Goal: Task Accomplishment & Management: Manage account settings

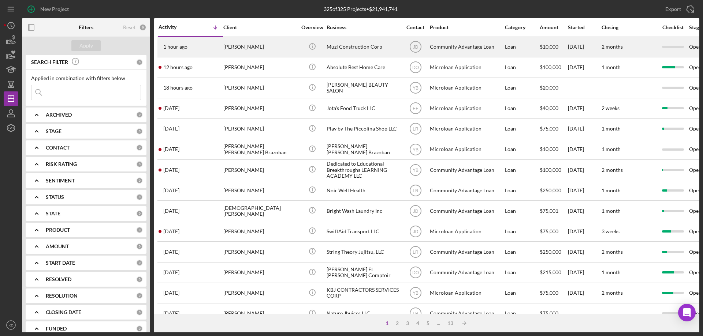
click at [349, 43] on div "Muzi Construction Corp" at bounding box center [363, 46] width 73 height 19
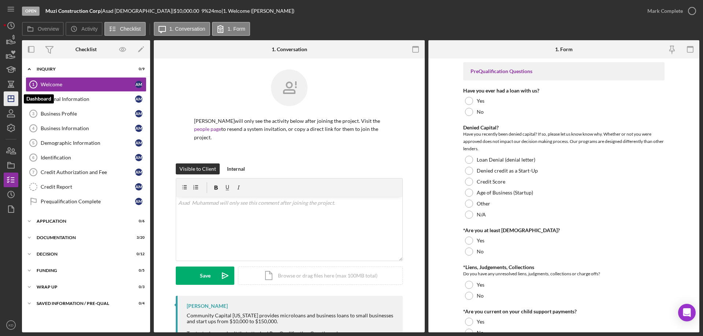
click at [8, 99] on line "button" at bounding box center [11, 99] width 6 height 0
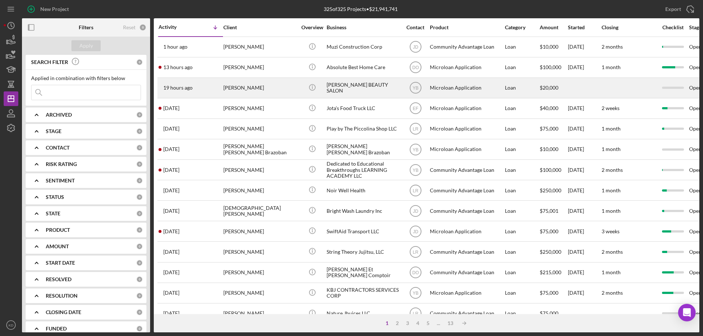
click at [346, 87] on div "[PERSON_NAME] BEAUTY SALON" at bounding box center [363, 87] width 73 height 19
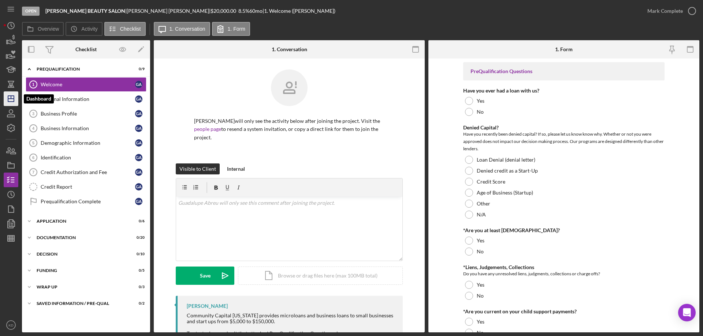
click at [11, 96] on line "button" at bounding box center [11, 97] width 0 height 3
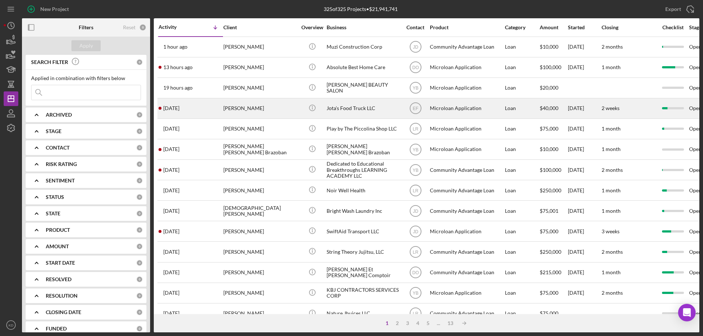
click at [349, 107] on div "Jota's Food Truck LLC" at bounding box center [363, 108] width 73 height 19
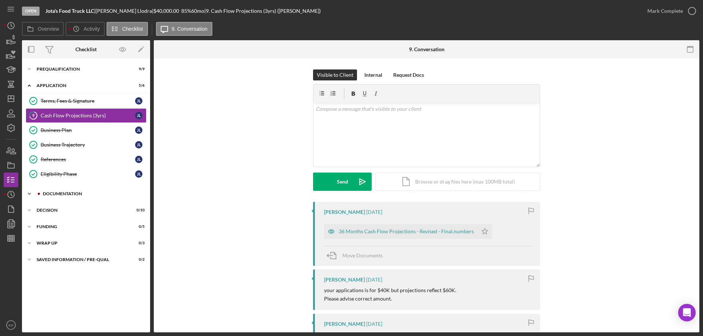
click at [30, 192] on icon "Icon/Expander" at bounding box center [29, 194] width 15 height 15
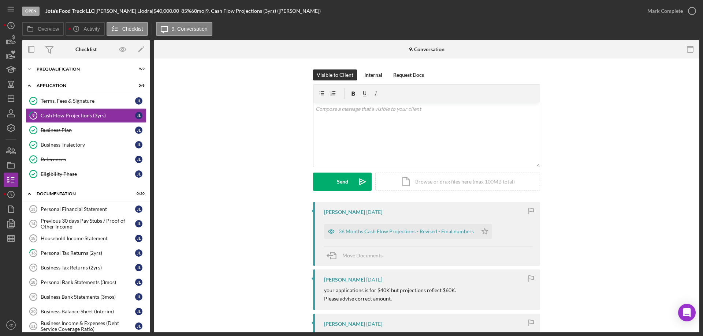
scroll to position [235, 0]
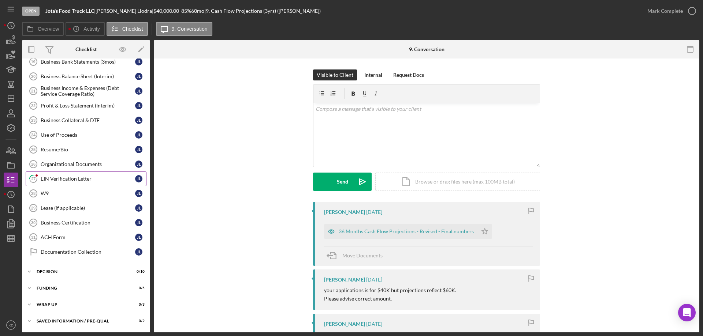
click at [53, 181] on div "EIN Verification Letter" at bounding box center [88, 179] width 94 height 6
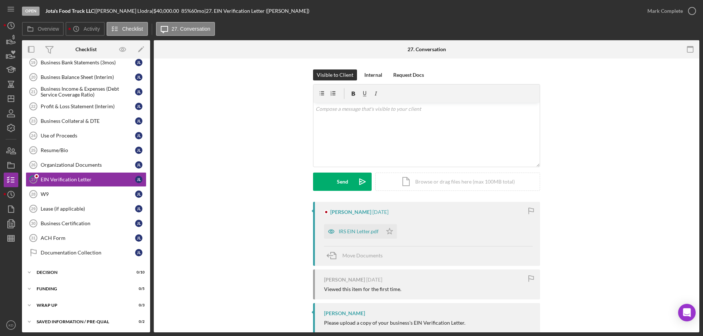
scroll to position [235, 0]
click at [342, 233] on div "IRS EIN Letter.pdf" at bounding box center [359, 232] width 40 height 6
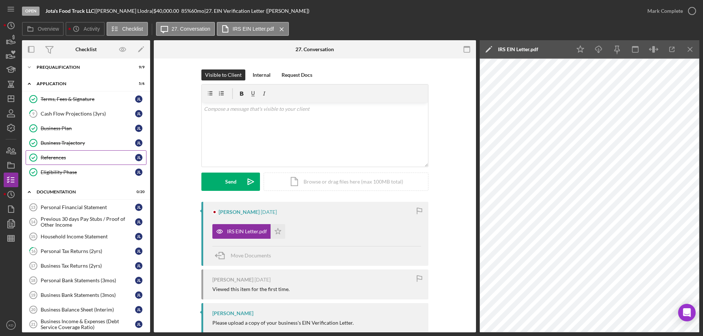
scroll to position [0, 0]
click at [13, 98] on icon "Icon/Dashboard" at bounding box center [11, 99] width 18 height 18
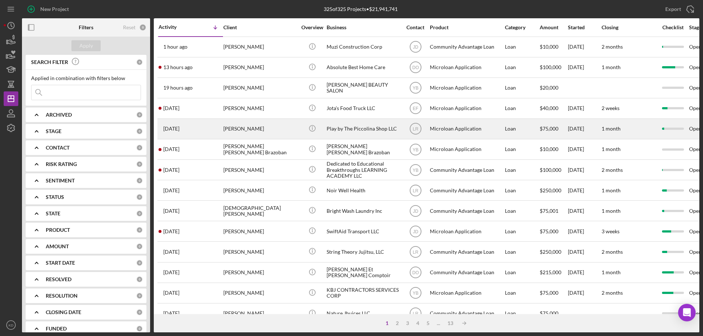
click at [343, 126] on div "Play by The Piccolina Shop LLC" at bounding box center [363, 128] width 73 height 19
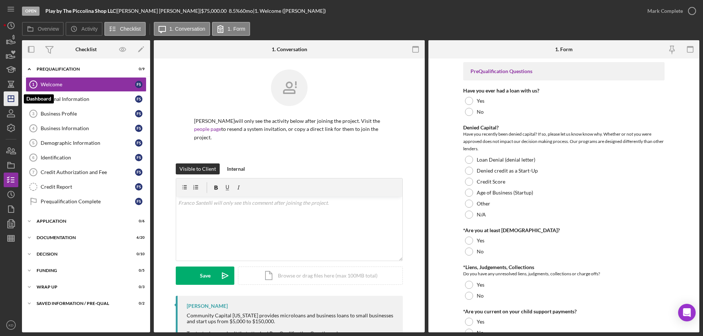
click at [14, 101] on polygon "button" at bounding box center [11, 99] width 6 height 6
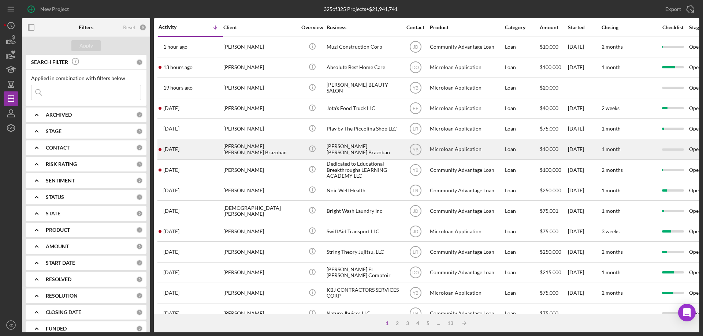
click at [243, 145] on div "[PERSON_NAME] [PERSON_NAME] Brazoban" at bounding box center [259, 149] width 73 height 19
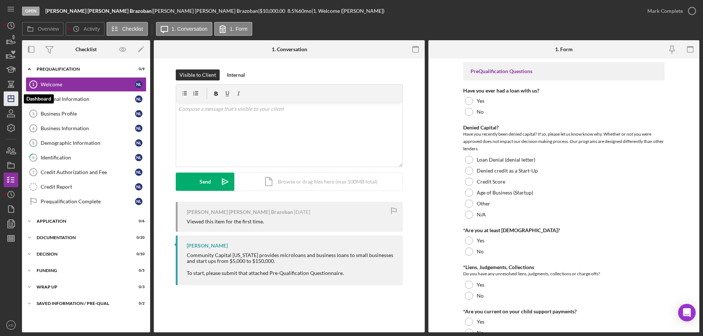
click at [14, 96] on icon "Icon/Dashboard" at bounding box center [11, 99] width 18 height 18
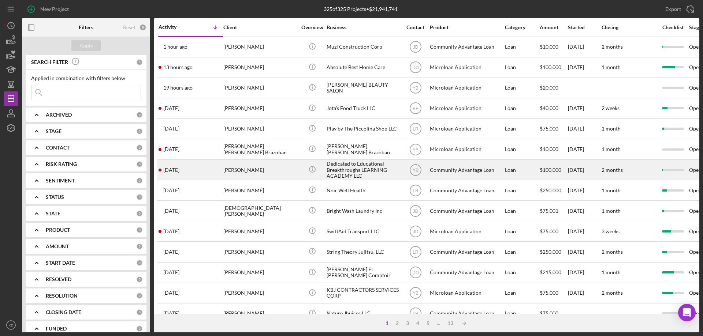
click at [267, 165] on div "[PERSON_NAME]" at bounding box center [259, 169] width 73 height 19
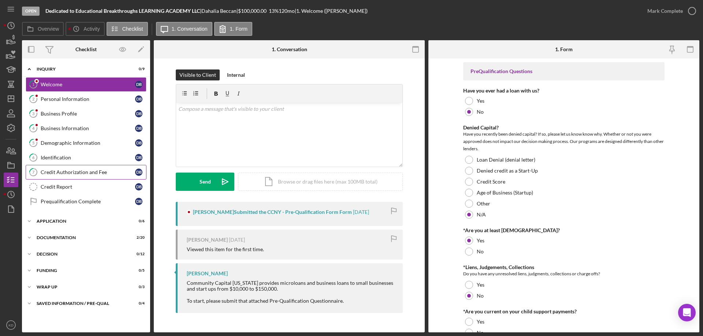
click at [60, 172] on div "Credit Authorization and Fee" at bounding box center [88, 173] width 94 height 6
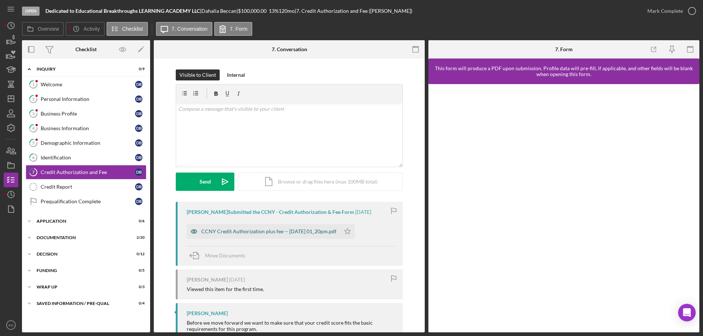
click at [306, 234] on div "CCNY Credit Authorization plus fee -- [DATE] 01_20pm.pdf" at bounding box center [268, 232] width 135 height 6
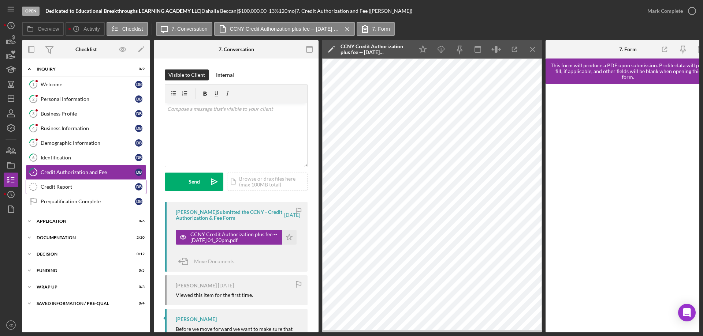
click at [56, 185] on div "Credit Report" at bounding box center [88, 187] width 94 height 6
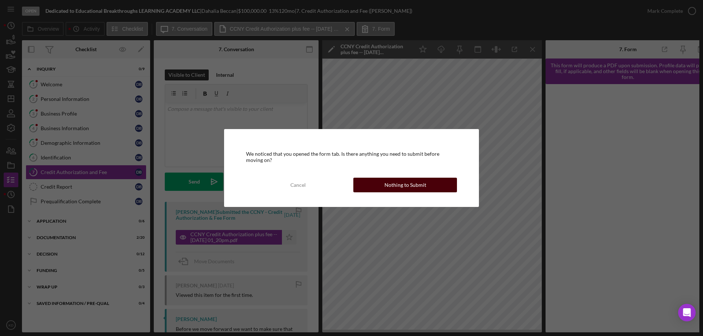
click at [432, 189] on button "Nothing to Submit" at bounding box center [405, 185] width 104 height 15
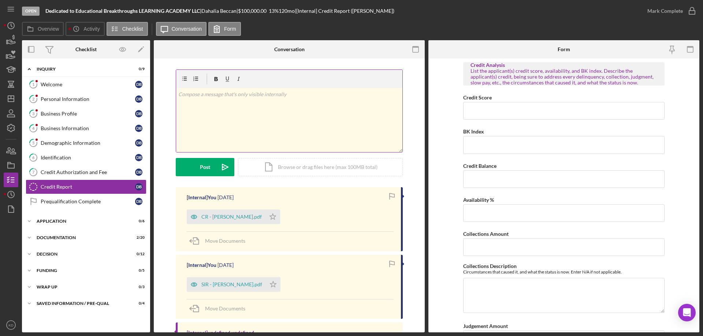
click at [253, 130] on div "v Color teal Color pink Remove color Add row above Add row below Add column bef…" at bounding box center [289, 120] width 226 height 64
click at [150, 168] on div "1 Welcome D B 2 Personal Information D B 3 Business Profile D B 4 Business Info…" at bounding box center [86, 144] width 128 height 135
click at [29, 221] on icon "Icon/Expander" at bounding box center [29, 221] width 15 height 15
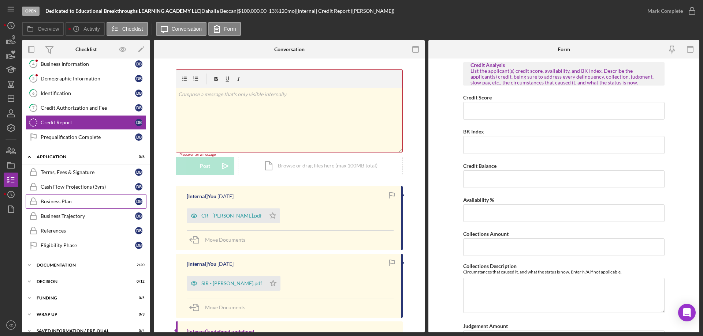
scroll to position [74, 0]
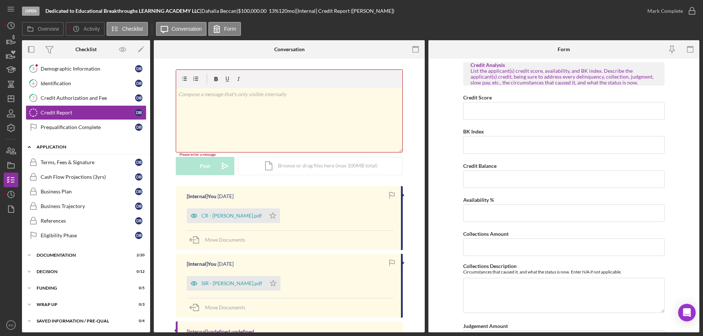
click at [28, 146] on icon "Icon/Expander" at bounding box center [29, 147] width 15 height 15
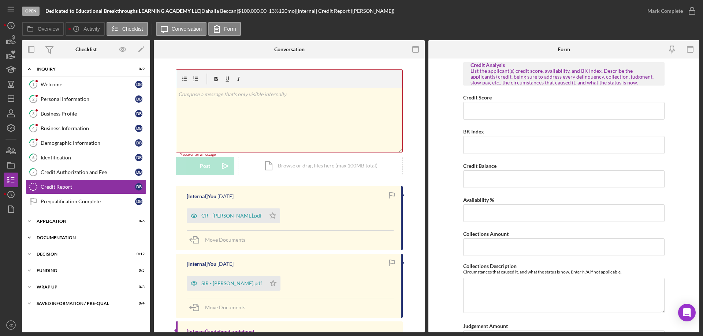
click at [27, 235] on icon "Icon/Expander" at bounding box center [29, 238] width 15 height 15
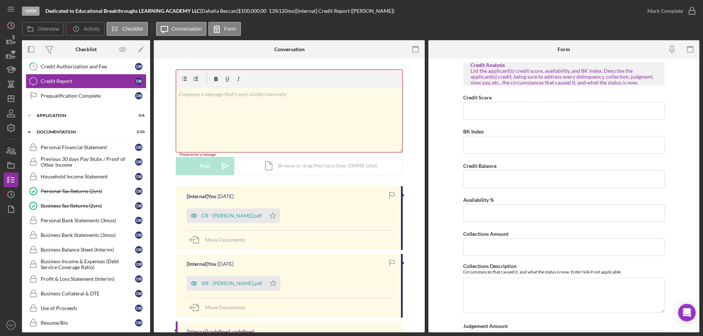
scroll to position [134, 0]
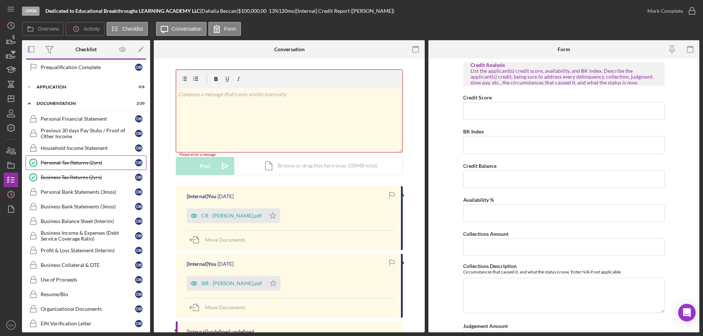
click at [69, 163] on div "Personal Tax Returns (2yrs)" at bounding box center [88, 163] width 94 height 6
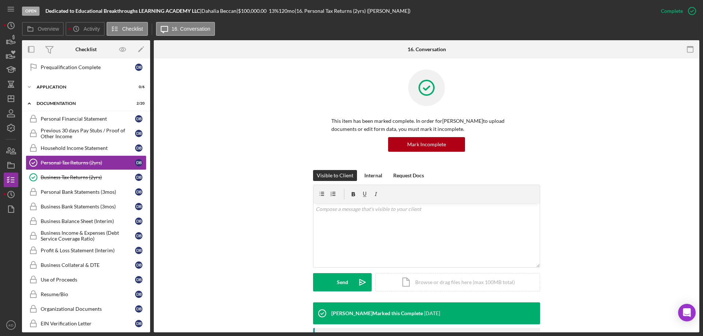
scroll to position [140, 0]
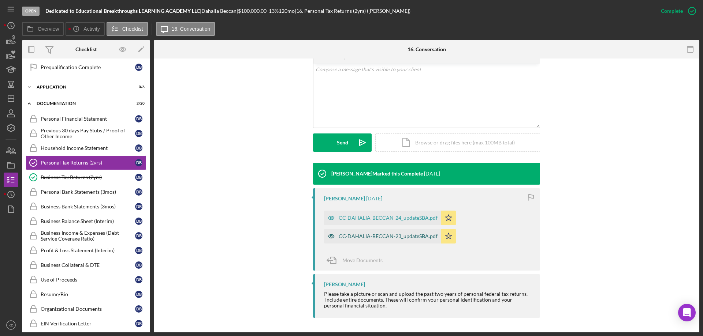
click at [362, 237] on div "CC-DAHALIA-BECCAN-23_updateSBA.pdf" at bounding box center [388, 237] width 99 height 6
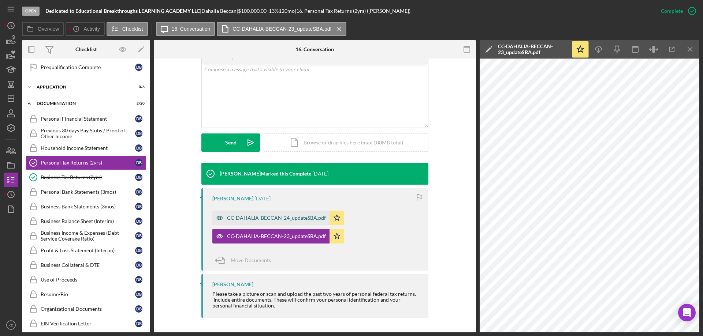
click at [289, 219] on div "CC-DAHALIA-BECCAN-24_updateSBA.pdf" at bounding box center [276, 218] width 99 height 6
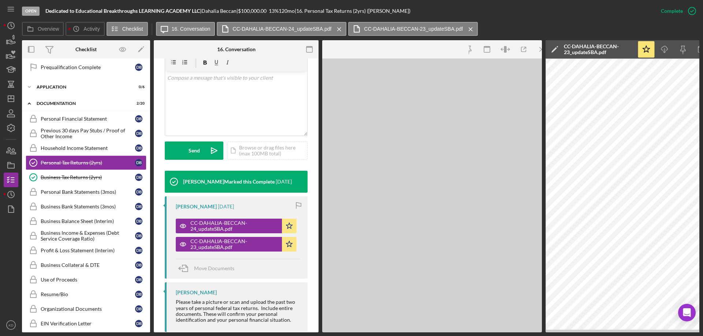
scroll to position [148, 0]
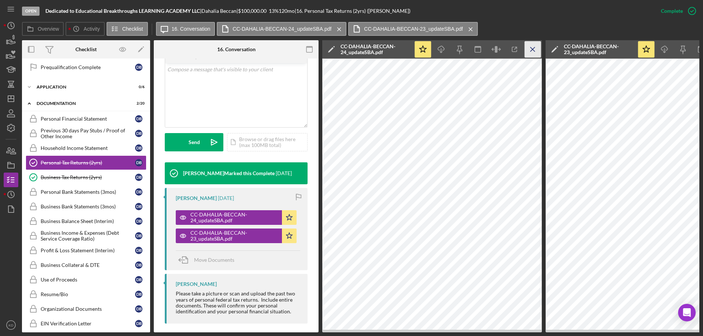
click at [532, 50] on line "button" at bounding box center [533, 49] width 4 height 4
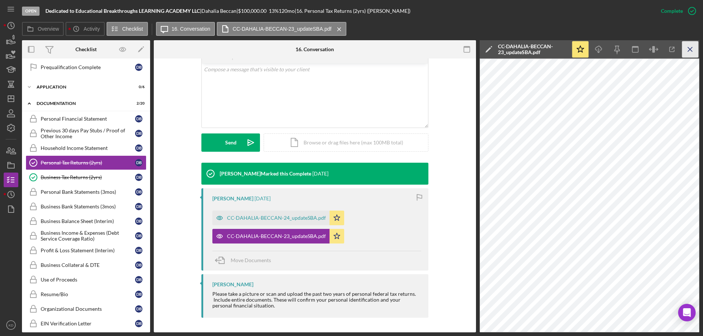
click at [692, 50] on icon "Icon/Menu Close" at bounding box center [690, 49] width 16 height 16
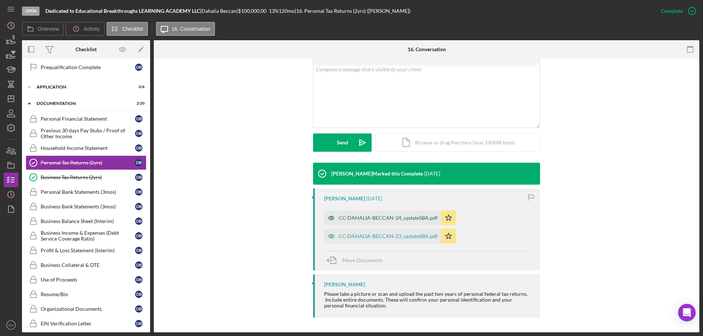
click at [373, 218] on div "CC-DAHALIA-BECCAN-24_updateSBA.pdf" at bounding box center [388, 218] width 99 height 6
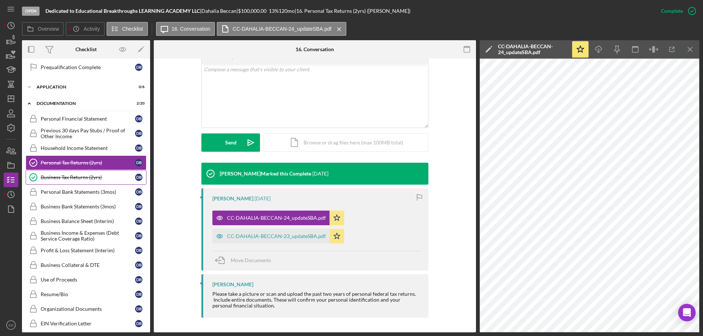
click at [63, 177] on div "Business Tax Returns (2yrs)" at bounding box center [88, 178] width 94 height 6
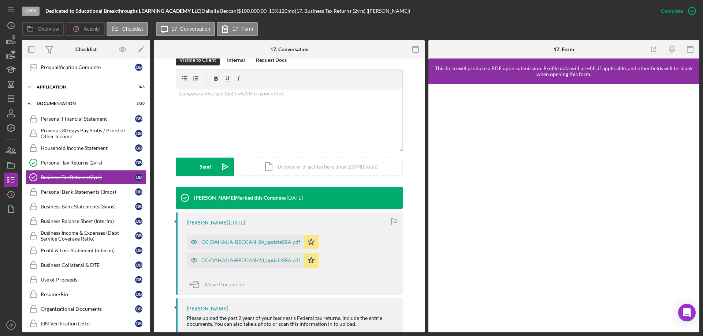
scroll to position [152, 0]
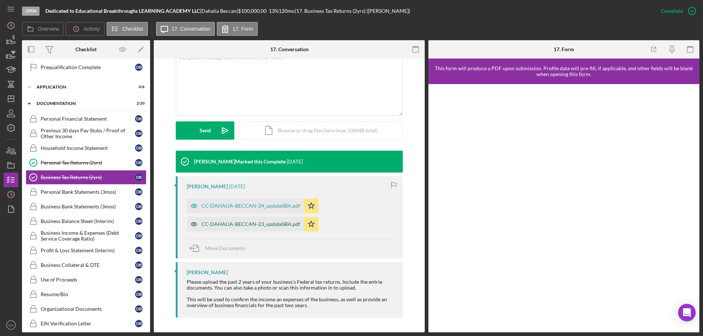
click at [237, 224] on div "CC-DAHALIA-BECCAN-23_updateSBA.pdf" at bounding box center [250, 225] width 99 height 6
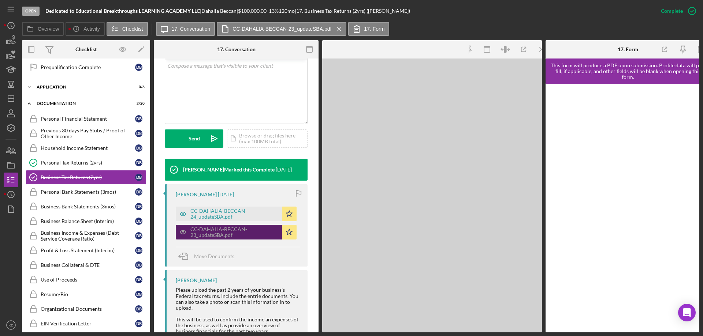
scroll to position [160, 0]
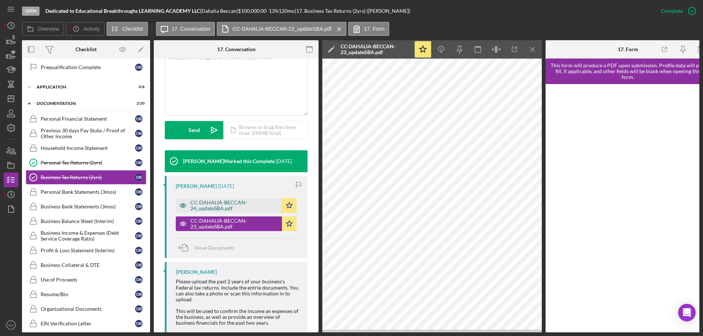
click at [229, 207] on div "CC-DAHALIA-BECCAN-24_updateSBA.pdf" at bounding box center [234, 206] width 88 height 12
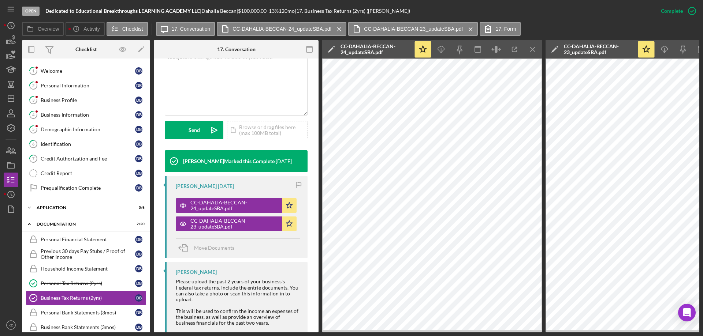
scroll to position [0, 0]
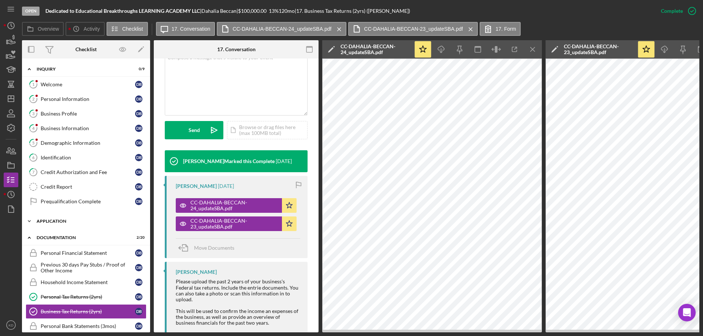
click at [28, 220] on icon "Icon/Expander" at bounding box center [29, 221] width 15 height 15
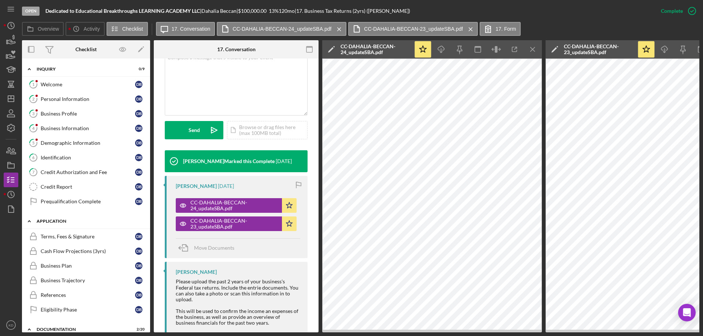
click at [28, 220] on icon "Icon/Expander" at bounding box center [29, 221] width 15 height 15
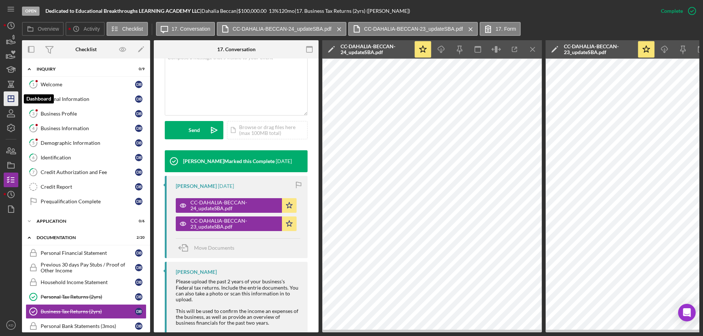
click at [12, 100] on icon "Icon/Dashboard" at bounding box center [11, 99] width 18 height 18
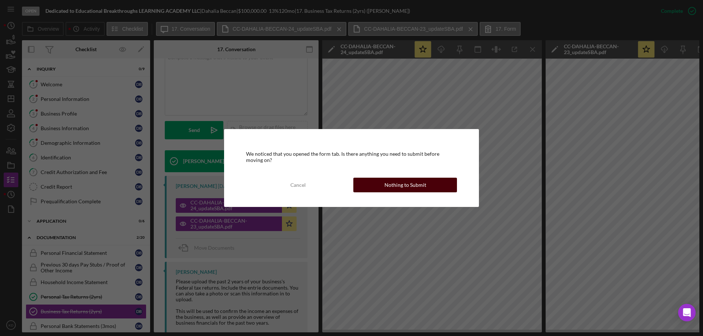
click at [395, 186] on div "Nothing to Submit" at bounding box center [405, 185] width 42 height 15
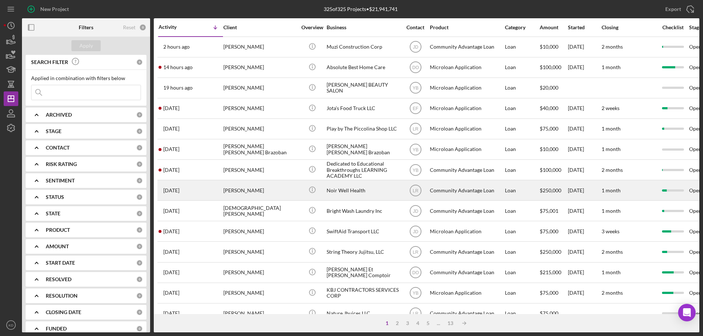
click at [349, 192] on div "Noir Well Health" at bounding box center [363, 190] width 73 height 19
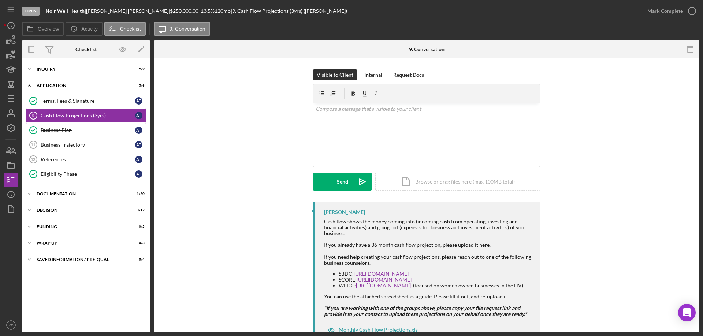
click at [53, 131] on div "Business Plan" at bounding box center [88, 130] width 94 height 6
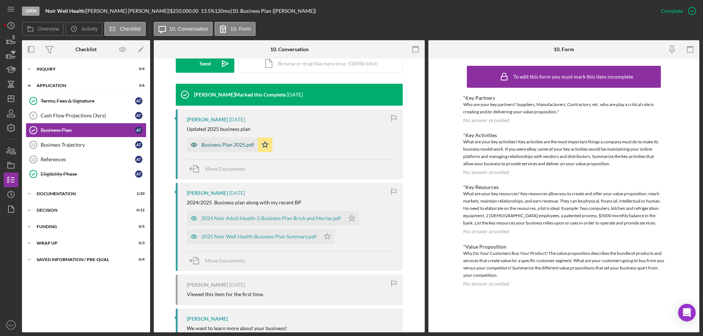
click at [211, 147] on div "Business Plan 2025.pdf" at bounding box center [227, 145] width 53 height 6
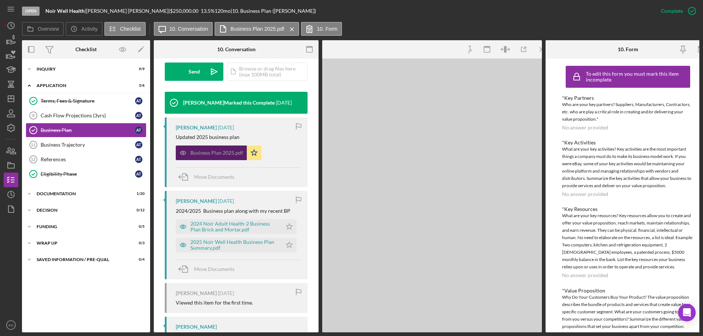
scroll to position [227, 0]
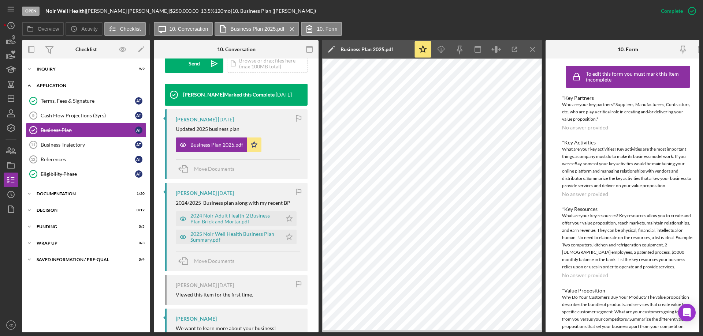
click at [28, 86] on icon "Icon/Expander" at bounding box center [29, 85] width 15 height 15
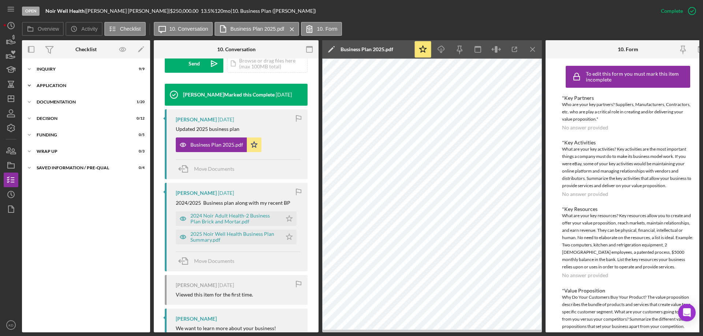
click at [29, 85] on icon "Icon/Expander" at bounding box center [29, 85] width 15 height 15
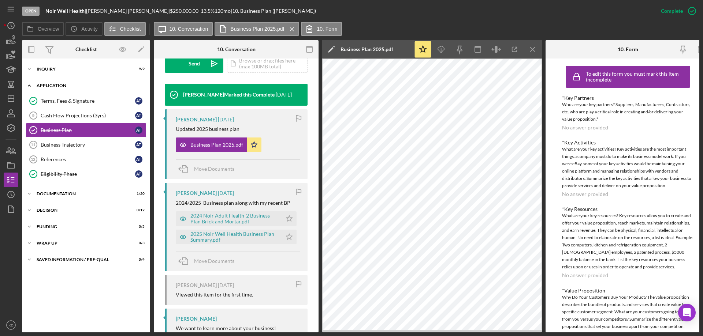
click at [29, 85] on icon "Icon/Expander" at bounding box center [29, 85] width 15 height 15
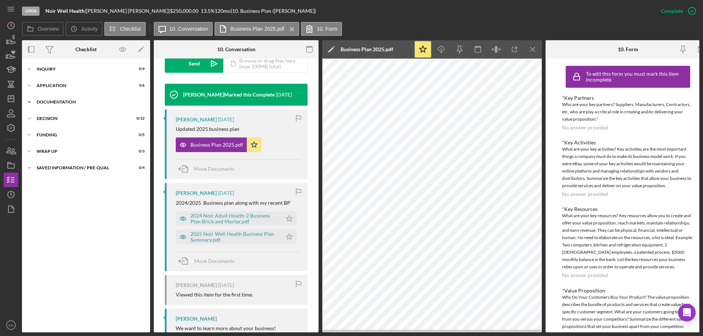
click at [29, 101] on icon "Icon/Expander" at bounding box center [29, 102] width 15 height 15
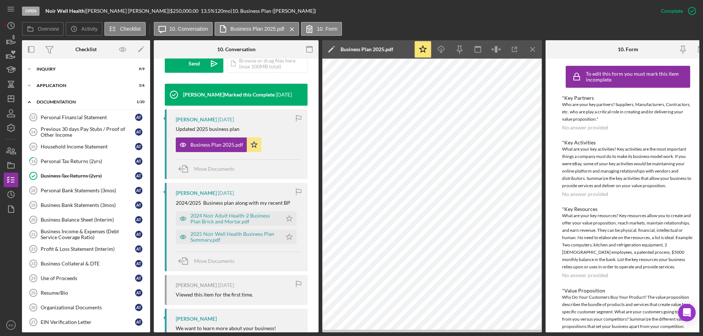
click at [147, 257] on div "Personal Financial Statement 13 Personal Financial Statement A T Previous 30 da…" at bounding box center [86, 258] width 128 height 297
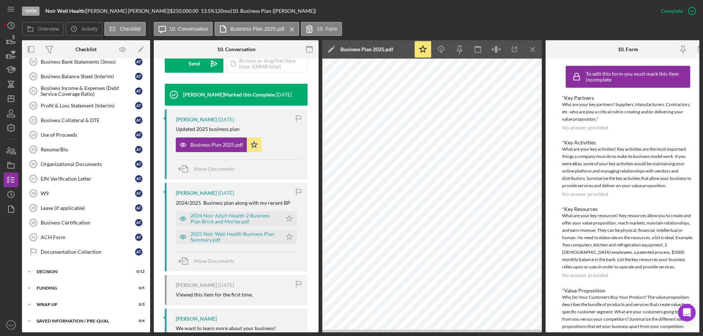
scroll to position [0, 0]
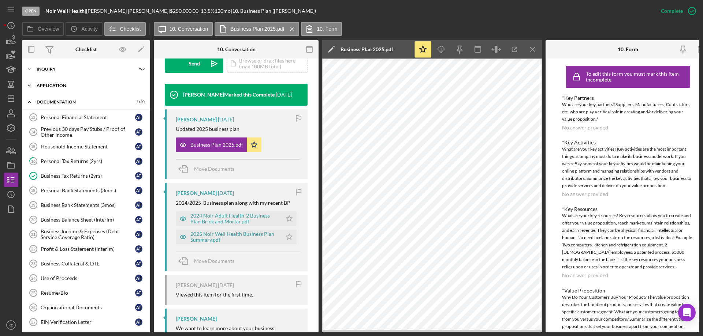
click at [30, 85] on icon "Icon/Expander" at bounding box center [29, 85] width 15 height 15
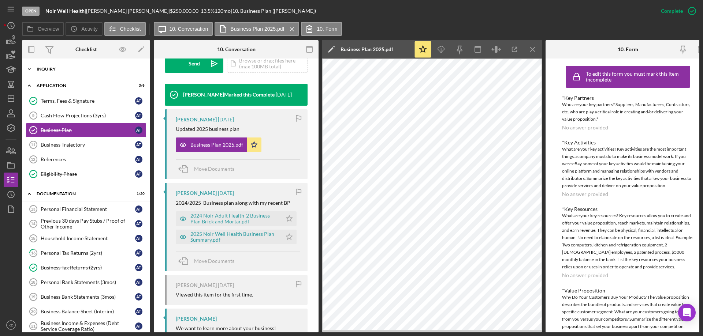
click at [29, 70] on icon "Icon/Expander" at bounding box center [29, 69] width 15 height 15
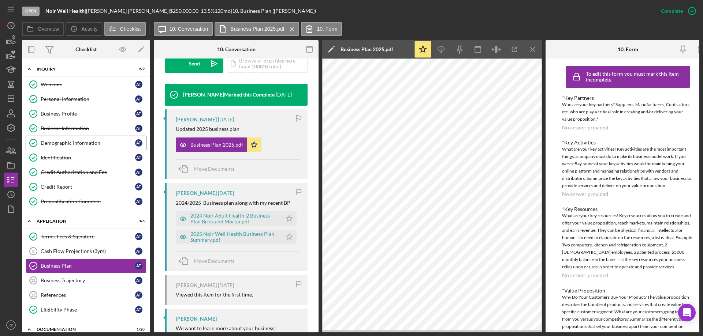
click at [73, 146] on div "Demographic Information" at bounding box center [88, 143] width 94 height 6
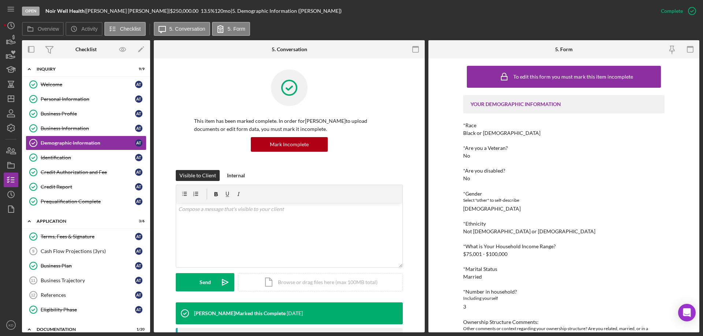
click at [697, 323] on div "To edit this form you must mark this item incomplete YOUR DEMOGRAPHIC INFORMATI…" at bounding box center [563, 196] width 271 height 274
click at [696, 322] on div "To edit this form you must mark this item incomplete YOUR DEMOGRAPHIC INFORMATI…" at bounding box center [563, 196] width 271 height 274
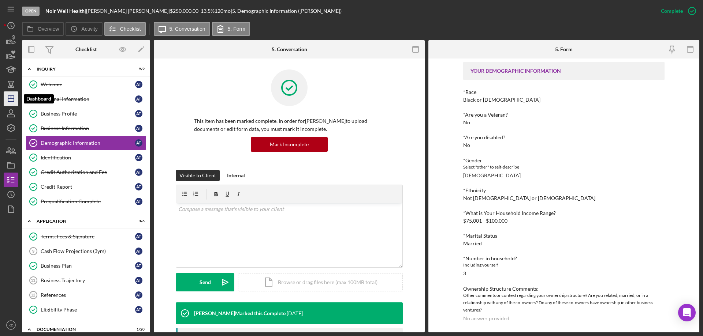
click at [12, 96] on polygon "button" at bounding box center [11, 99] width 6 height 6
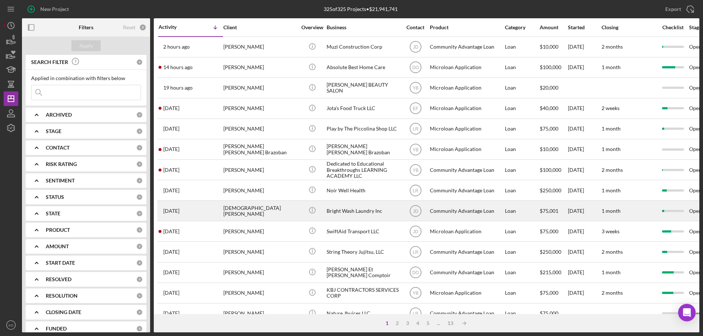
click at [230, 207] on div "[DEMOGRAPHIC_DATA][PERSON_NAME]" at bounding box center [259, 210] width 73 height 19
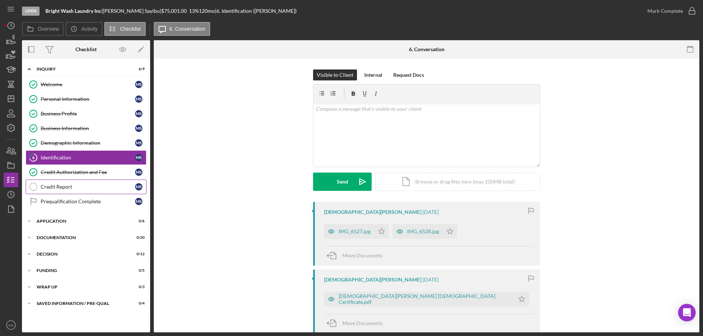
click at [58, 186] on div "Credit Report" at bounding box center [88, 187] width 94 height 6
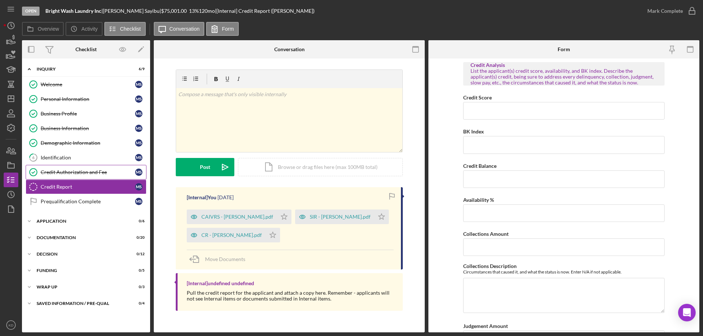
click at [59, 168] on link "Credit Authorization and Fee Credit Authorization and Fee M S" at bounding box center [86, 172] width 121 height 15
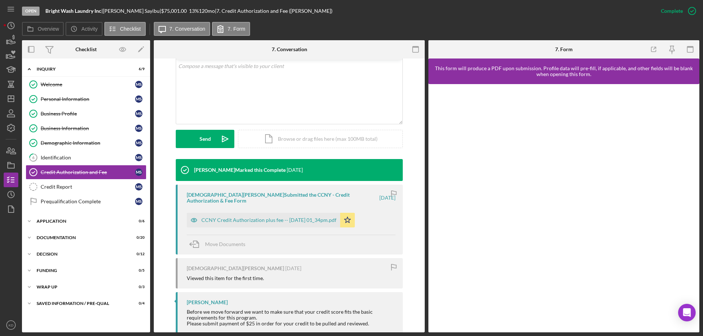
scroll to position [153, 0]
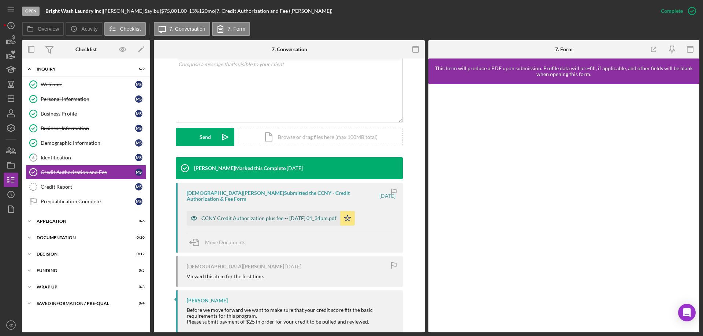
click at [215, 216] on div "CCNY Credit Authorization plus fee -- [DATE] 01_34pm.pdf" at bounding box center [268, 219] width 135 height 6
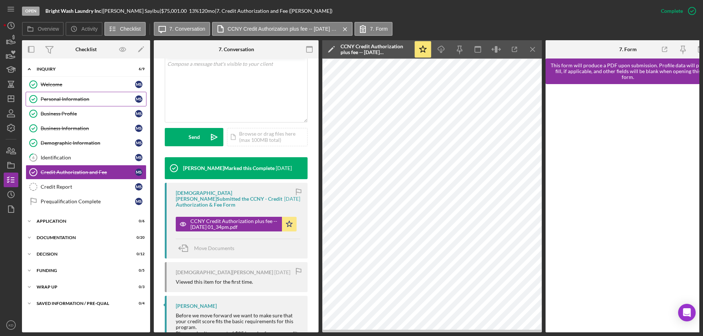
click at [63, 101] on div "Personal Information" at bounding box center [88, 99] width 94 height 6
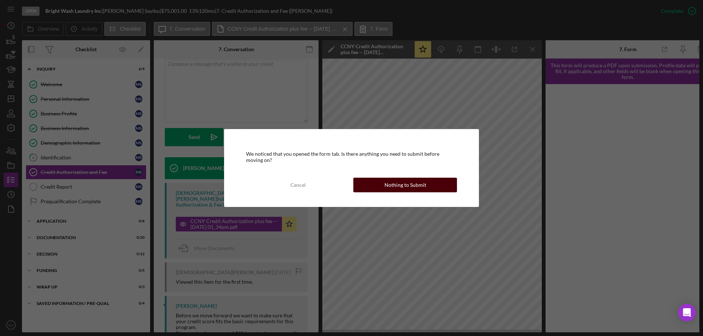
click at [436, 182] on button "Nothing to Submit" at bounding box center [405, 185] width 104 height 15
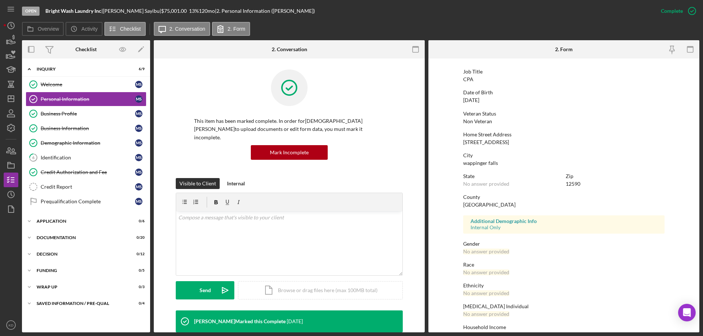
scroll to position [67, 0]
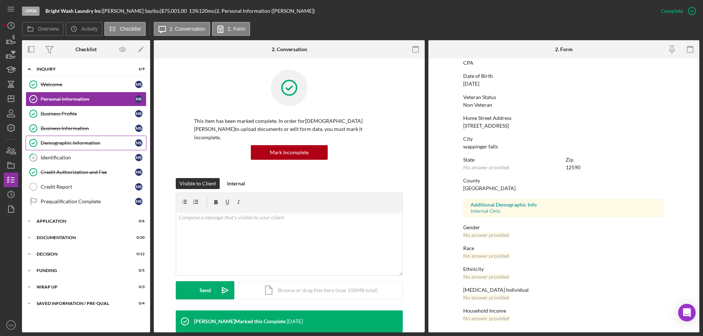
click at [74, 141] on div "Demographic Information" at bounding box center [88, 143] width 94 height 6
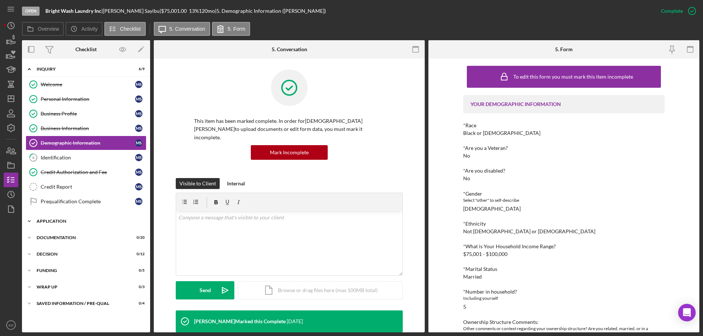
click at [28, 221] on icon "Icon/Expander" at bounding box center [29, 221] width 15 height 15
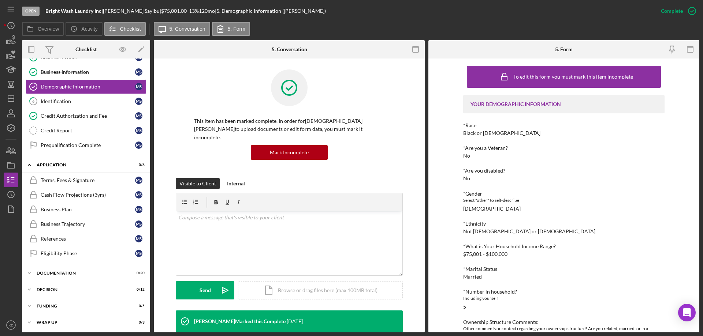
scroll to position [74, 0]
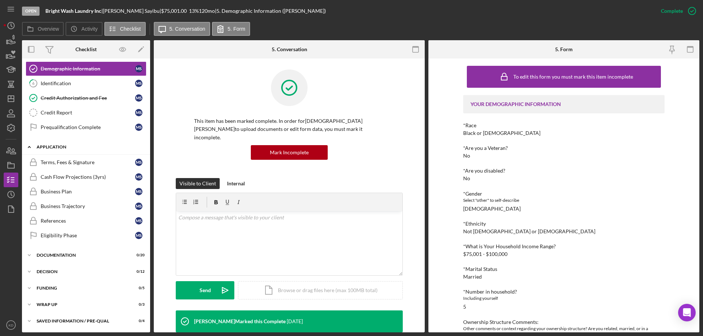
click at [30, 146] on icon "Icon/Expander" at bounding box center [29, 147] width 15 height 15
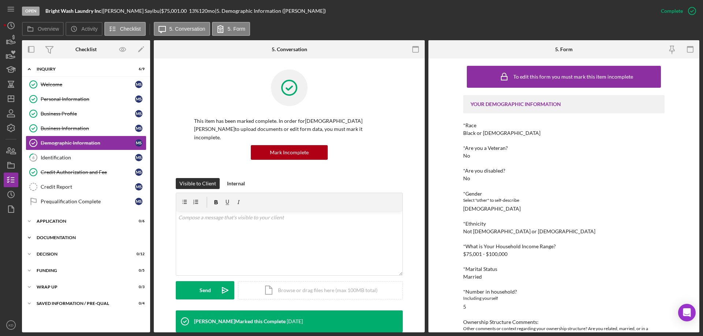
click at [29, 239] on icon "Icon/Expander" at bounding box center [29, 238] width 15 height 15
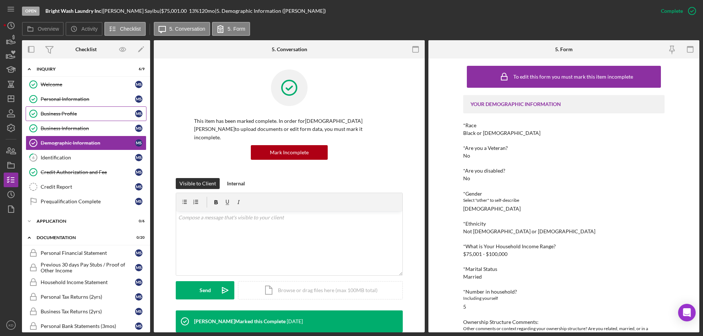
click at [49, 112] on div "Business Profile" at bounding box center [88, 114] width 94 height 6
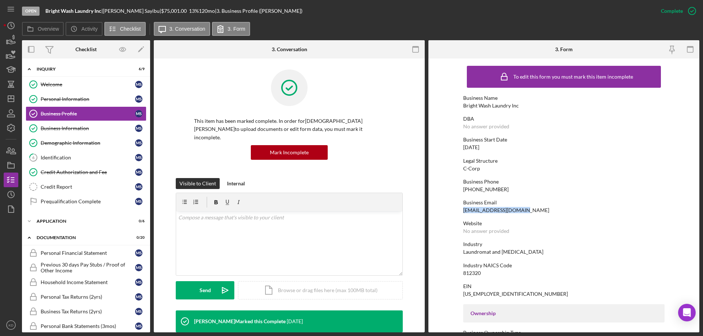
drag, startPoint x: 527, startPoint y: 213, endPoint x: 462, endPoint y: 211, distance: 65.2
click at [463, 211] on div "Business Email [EMAIL_ADDRESS][DOMAIN_NAME]" at bounding box center [563, 207] width 201 height 14
copy div "[EMAIL_ADDRESS][DOMAIN_NAME]"
click at [605, 174] on div "To edit this form you must mark this item incomplete Business Name Bright Wash …" at bounding box center [563, 334] width 201 height 545
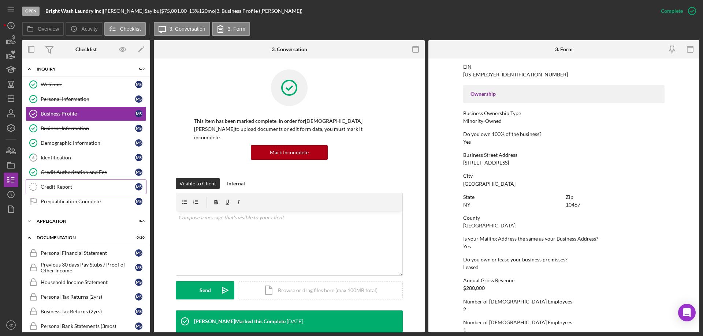
click at [68, 188] on div "Credit Report" at bounding box center [88, 187] width 94 height 6
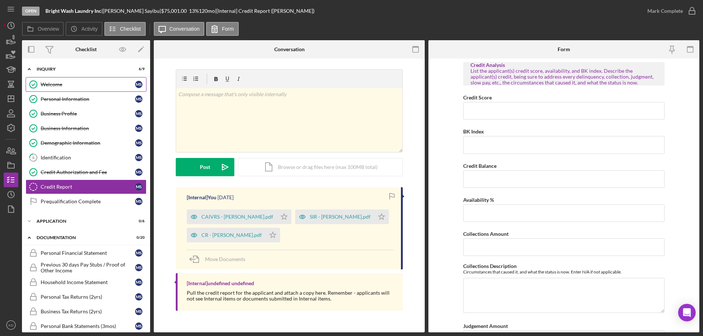
click at [54, 81] on link "Welcome Welcome M S" at bounding box center [86, 84] width 121 height 15
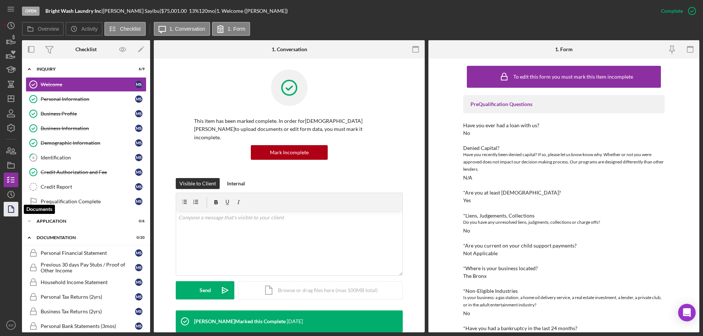
click at [14, 209] on polygon "button" at bounding box center [10, 209] width 5 height 7
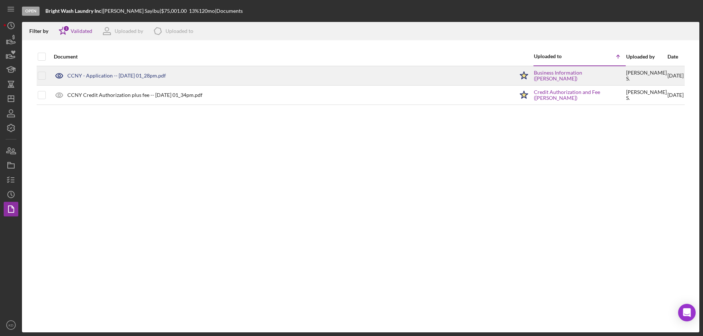
click at [99, 78] on div "CCNY - Application -- [DATE] 01_28pm.pdf" at bounding box center [116, 76] width 98 height 6
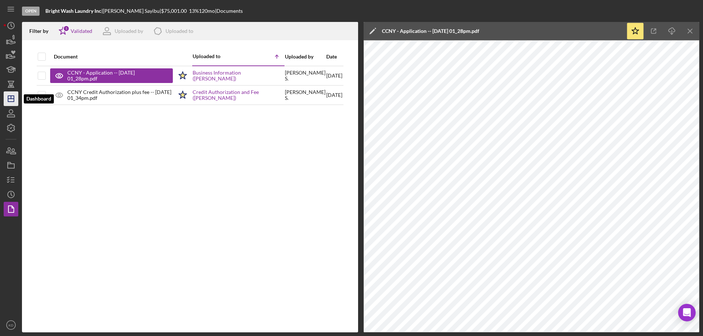
click at [10, 99] on line "button" at bounding box center [11, 99] width 6 height 0
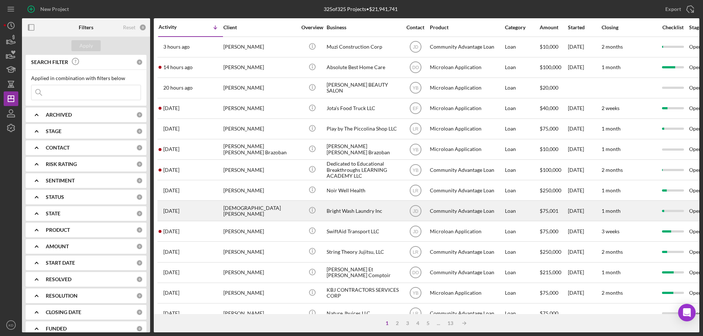
click at [349, 212] on div "Bright Wash Laundry Inc" at bounding box center [363, 210] width 73 height 19
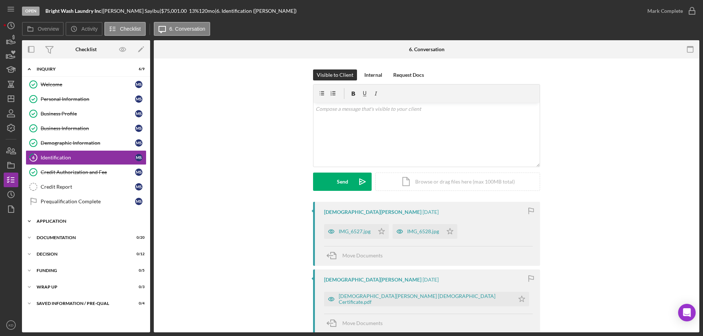
click at [28, 222] on icon "Icon/Expander" at bounding box center [29, 221] width 15 height 15
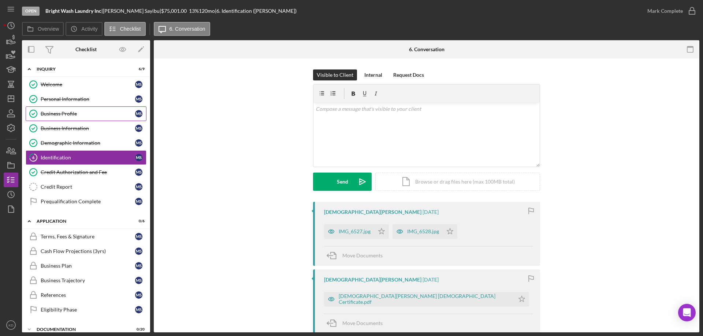
click at [62, 114] on div "Business Profile" at bounding box center [88, 114] width 94 height 6
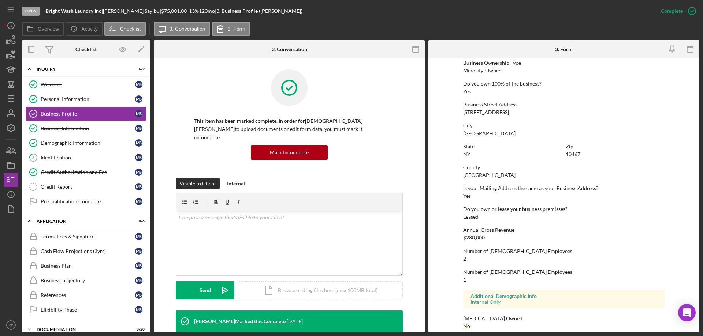
scroll to position [278, 0]
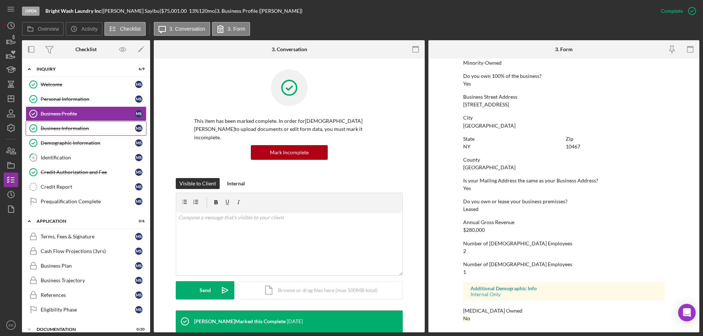
click at [76, 128] on div "Business Information" at bounding box center [88, 129] width 94 height 6
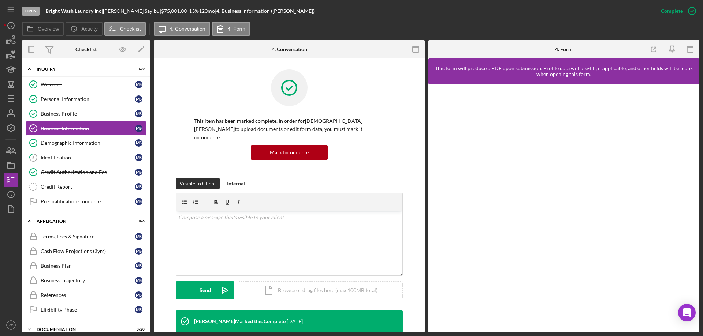
scroll to position [156, 0]
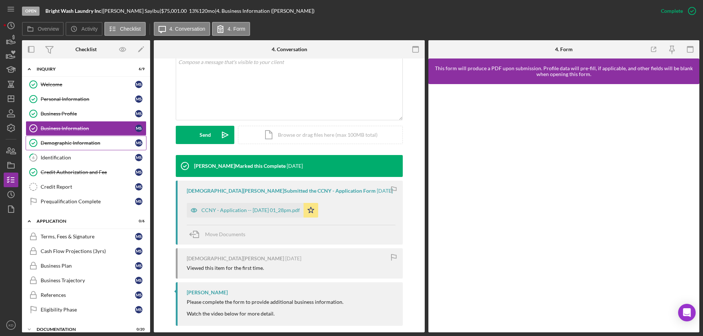
click at [51, 144] on div "Demographic Information" at bounding box center [88, 143] width 94 height 6
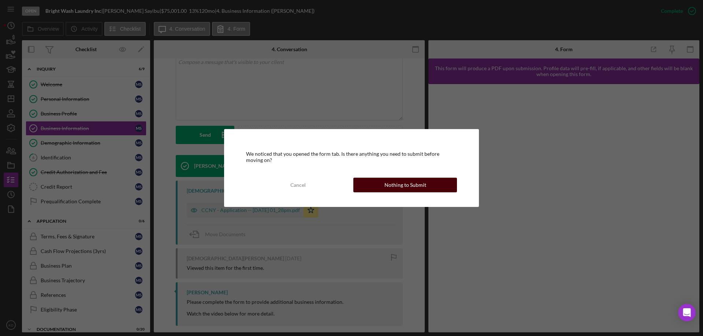
click at [431, 181] on button "Nothing to Submit" at bounding box center [405, 185] width 104 height 15
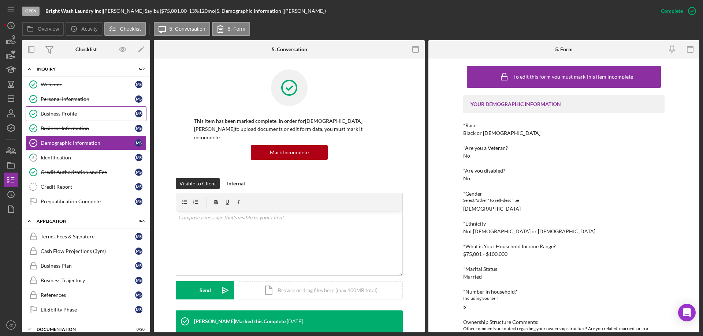
click at [74, 114] on div "Business Profile" at bounding box center [88, 114] width 94 height 6
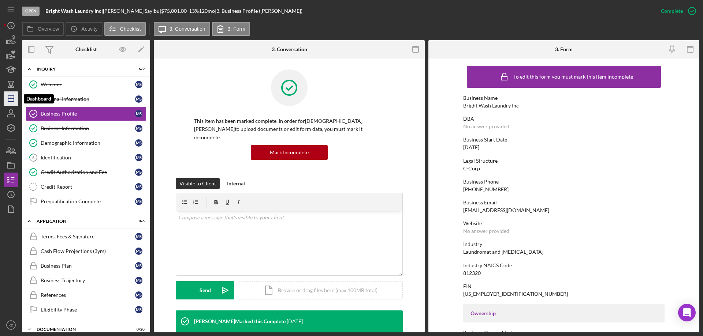
click at [10, 97] on icon "Icon/Dashboard" at bounding box center [11, 99] width 18 height 18
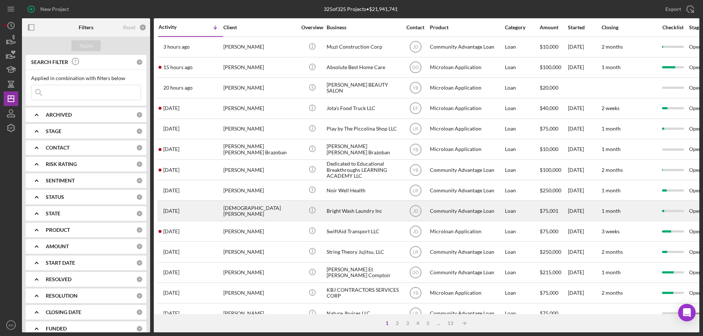
click at [257, 211] on div "[DEMOGRAPHIC_DATA][PERSON_NAME]" at bounding box center [259, 210] width 73 height 19
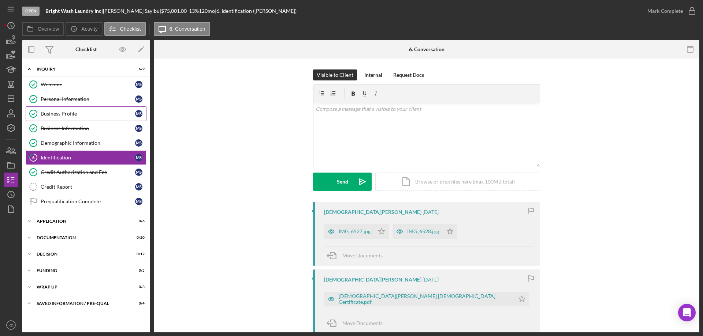
click at [65, 115] on div "Business Profile" at bounding box center [88, 114] width 94 height 6
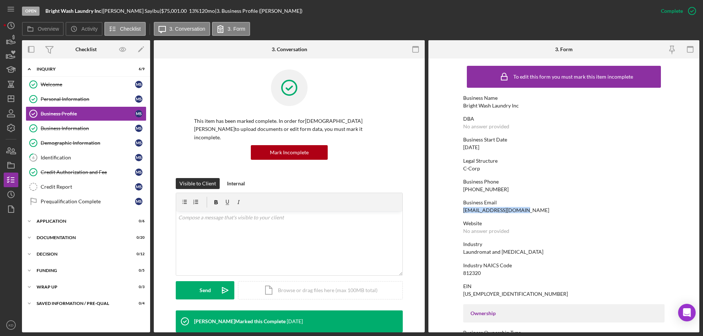
drag, startPoint x: 528, startPoint y: 210, endPoint x: 463, endPoint y: 211, distance: 65.6
click at [463, 211] on div "Business Email [EMAIL_ADDRESS][DOMAIN_NAME]" at bounding box center [563, 207] width 201 height 14
copy div "[EMAIL_ADDRESS][DOMAIN_NAME]"
click at [64, 102] on div "Personal Information" at bounding box center [88, 99] width 94 height 6
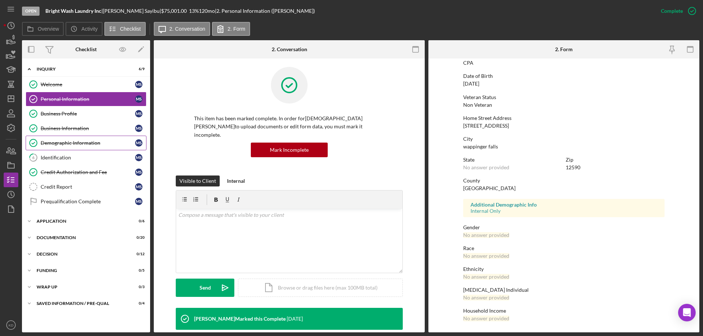
scroll to position [3, 0]
click at [68, 144] on div "Demographic Information" at bounding box center [88, 143] width 94 height 6
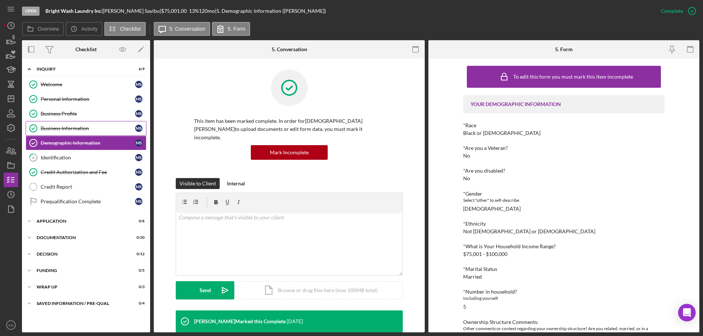
click at [64, 127] on div "Business Information" at bounding box center [88, 129] width 94 height 6
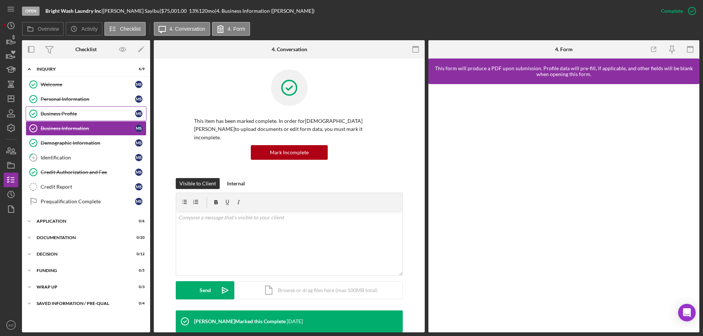
click at [65, 112] on div "Business Profile" at bounding box center [88, 114] width 94 height 6
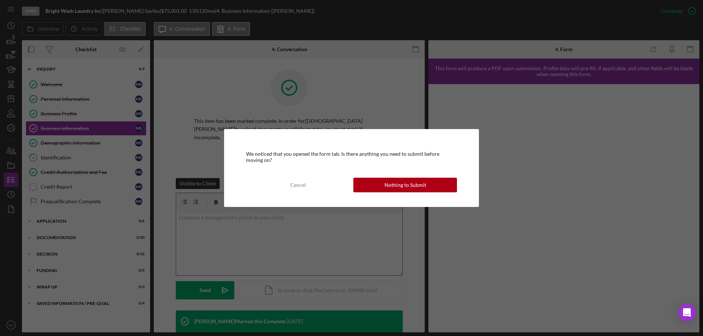
click at [376, 185] on button "Nothing to Submit" at bounding box center [405, 185] width 104 height 15
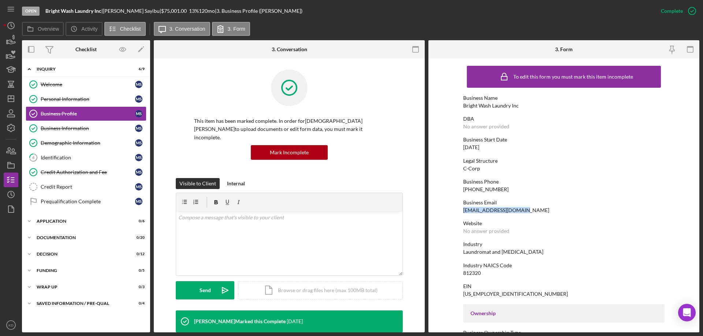
drag, startPoint x: 529, startPoint y: 213, endPoint x: 463, endPoint y: 212, distance: 65.9
click at [463, 212] on div "Business Email [EMAIL_ADDRESS][DOMAIN_NAME]" at bounding box center [563, 207] width 201 height 14
copy div "[EMAIL_ADDRESS][DOMAIN_NAME]"
click at [10, 98] on icon "Icon/Dashboard" at bounding box center [11, 99] width 18 height 18
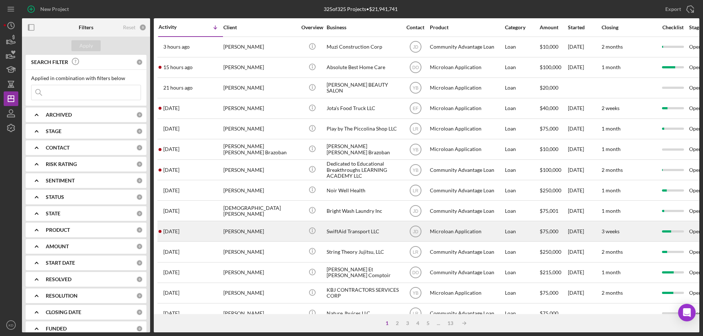
click at [356, 232] on div "SwiftAid Transport LLC" at bounding box center [363, 231] width 73 height 19
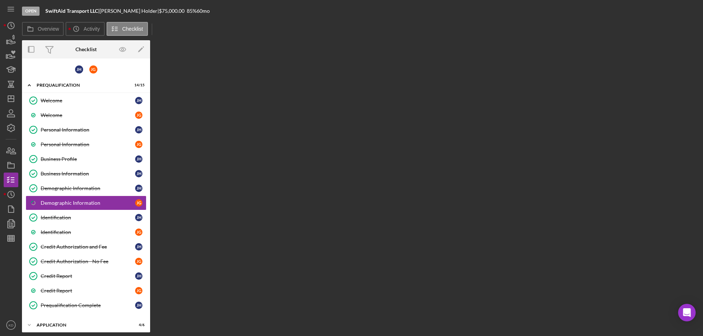
scroll to position [8, 0]
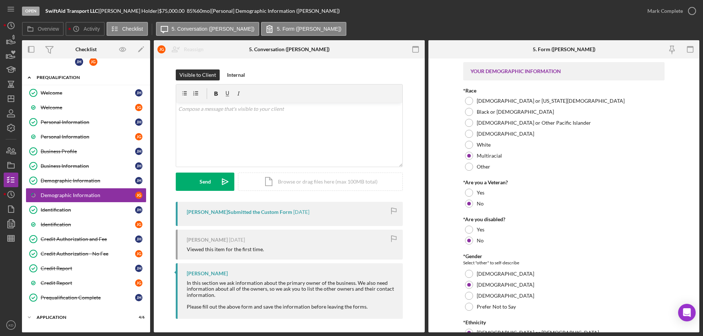
click at [28, 77] on icon "Icon/Expander" at bounding box center [29, 77] width 15 height 15
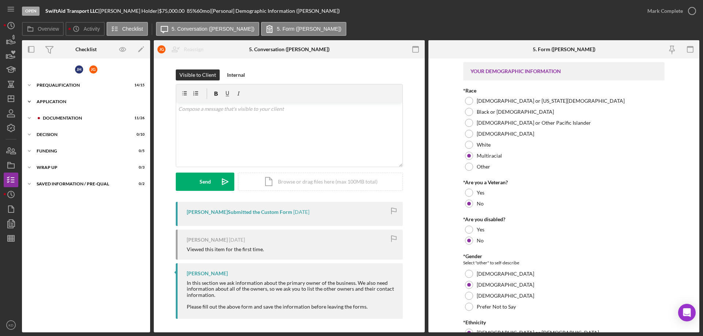
click at [29, 99] on icon "Icon/Expander" at bounding box center [29, 101] width 15 height 15
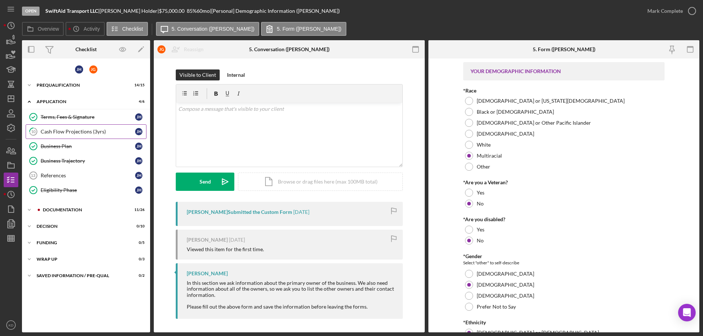
click at [78, 133] on div "Cash Flow Projections (3yrs)" at bounding box center [88, 132] width 94 height 6
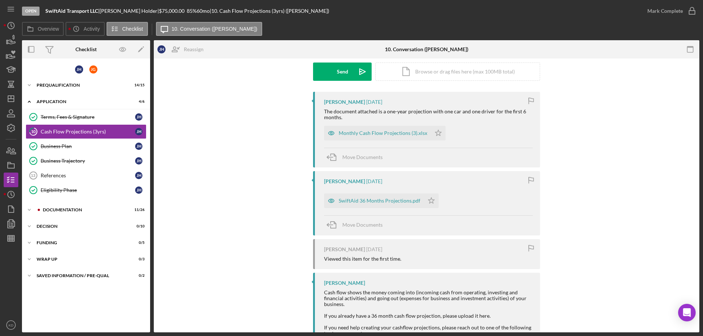
scroll to position [110, 0]
click at [375, 200] on div "SwiftAid 36 Months Projections.pdf" at bounding box center [380, 201] width 82 height 6
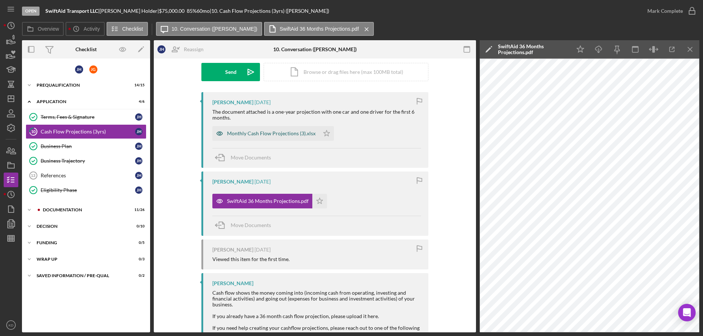
click at [249, 132] on div "Monthly Cash Flow Projections (3).xlsx" at bounding box center [271, 134] width 89 height 6
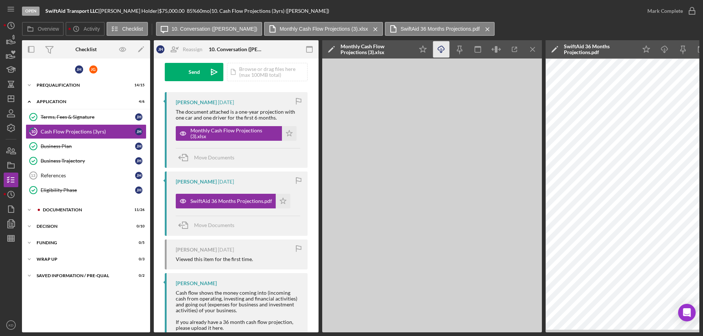
click at [445, 48] on icon "Icon/Download" at bounding box center [441, 49] width 16 height 16
click at [31, 210] on icon "Icon/Expander" at bounding box center [29, 210] width 15 height 15
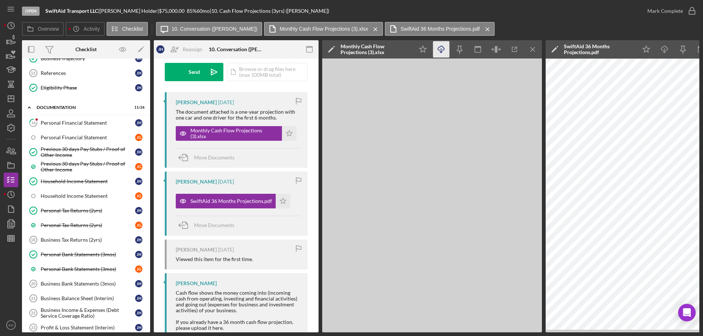
scroll to position [108, 0]
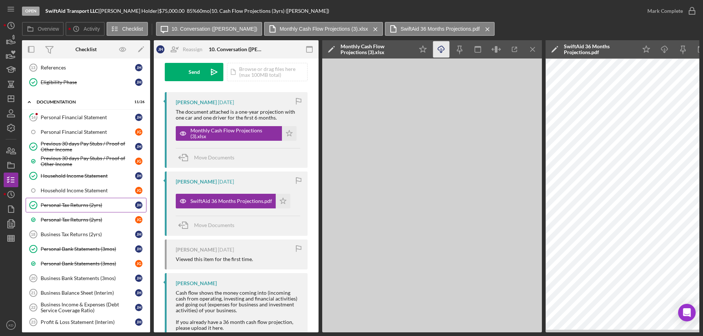
click at [57, 204] on div "Personal Tax Returns (2yrs)" at bounding box center [88, 205] width 94 height 6
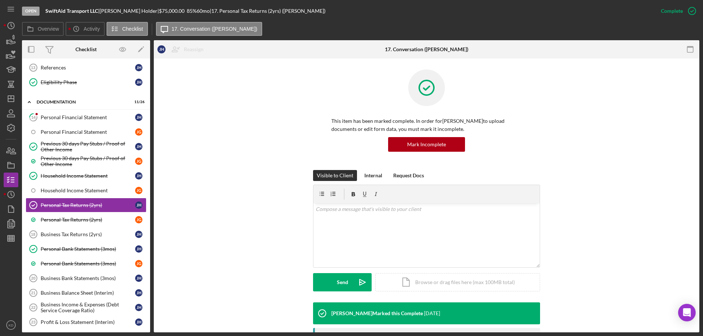
scroll to position [240, 0]
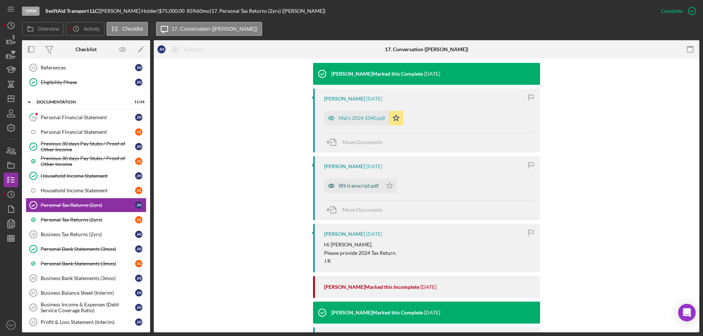
click at [351, 183] on div "IRS transcript.pdf" at bounding box center [359, 186] width 40 height 6
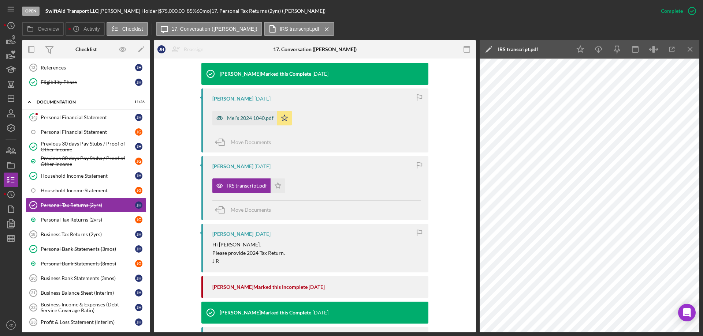
click at [245, 120] on div "Mel's 2024 1040.pdf" at bounding box center [250, 118] width 47 height 6
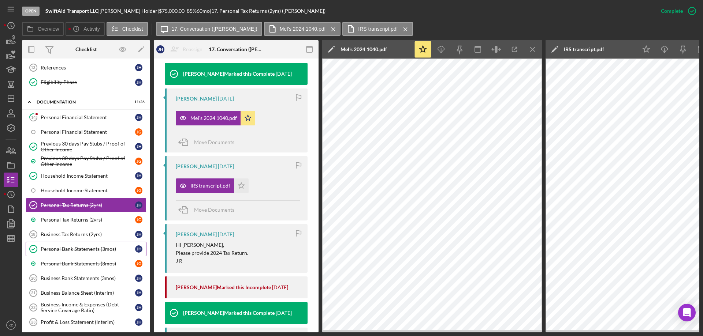
click at [74, 251] on div "Personal Bank Statements (3mos)" at bounding box center [88, 249] width 94 height 6
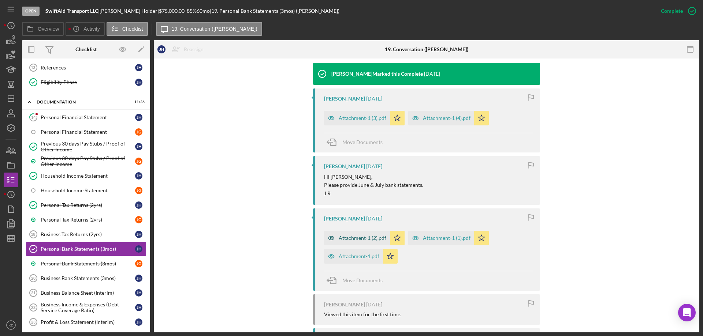
click at [362, 240] on div "Attachment-1 (2).pdf" at bounding box center [363, 238] width 48 height 6
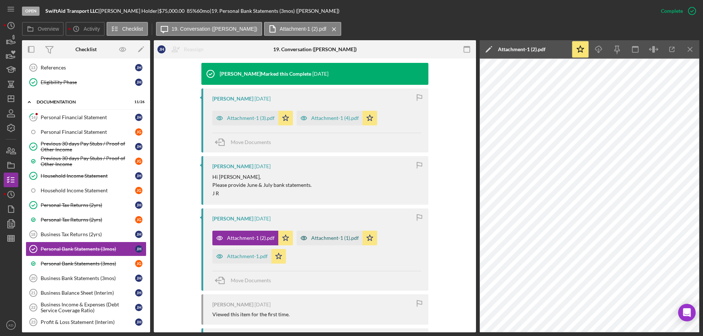
click at [342, 238] on div "Attachment-1 (1).pdf" at bounding box center [335, 238] width 48 height 6
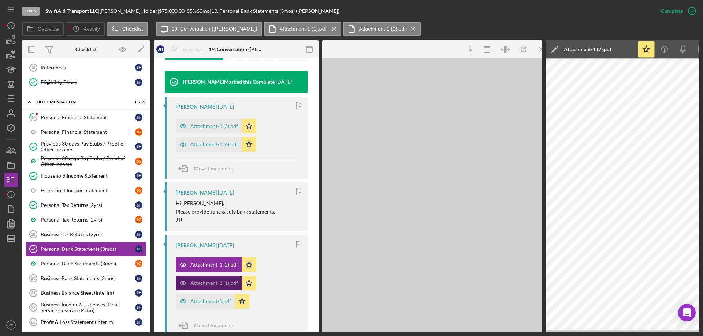
scroll to position [248, 0]
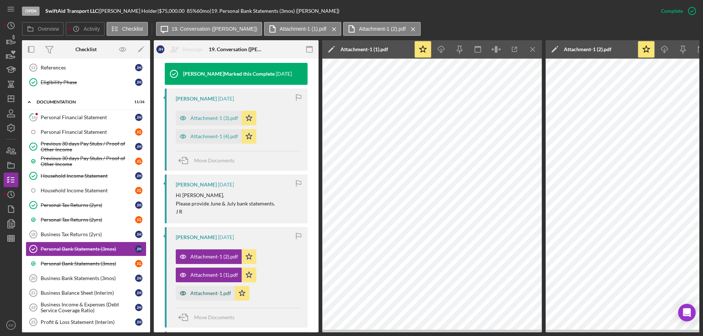
click at [204, 293] on div "Attachment-1.pdf" at bounding box center [210, 294] width 41 height 6
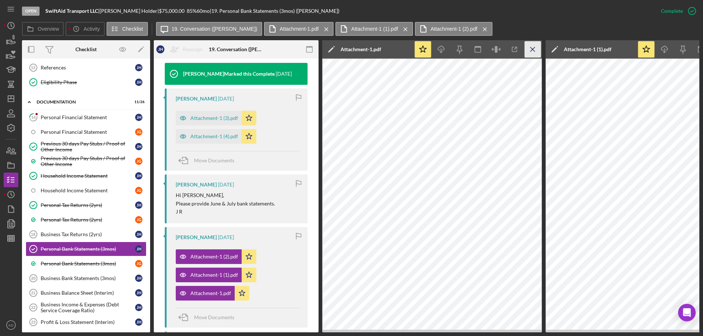
click at [533, 48] on icon "Icon/Menu Close" at bounding box center [533, 49] width 16 height 16
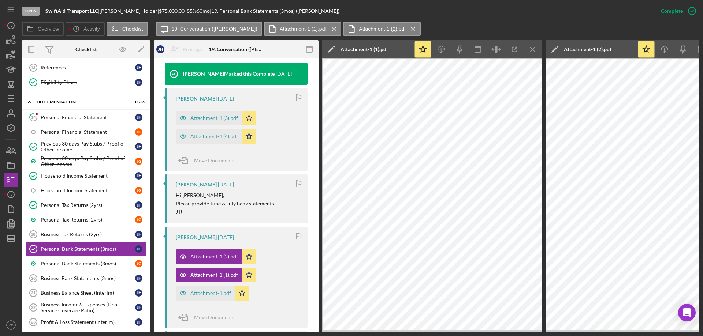
click at [533, 48] on icon "Icon/Menu Close" at bounding box center [533, 49] width 16 height 16
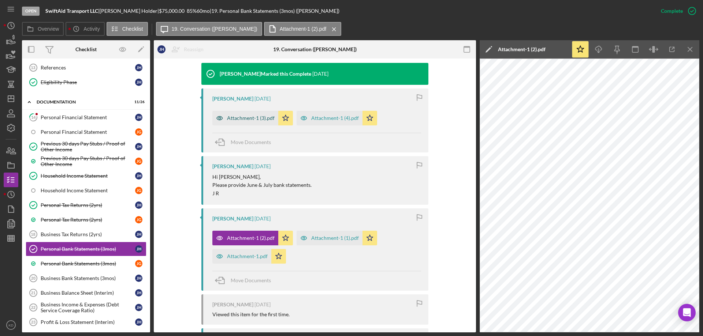
click at [256, 119] on div "Attachment-1 (3).pdf" at bounding box center [251, 118] width 48 height 6
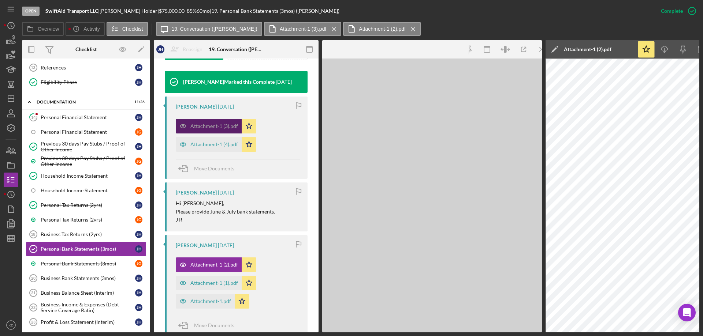
scroll to position [248, 0]
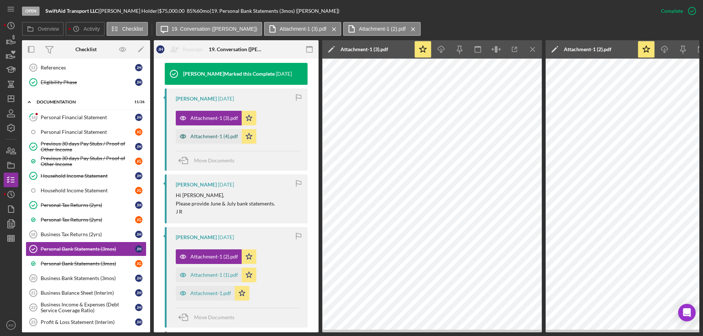
click at [205, 135] on div "Attachment-1 (4).pdf" at bounding box center [214, 137] width 48 height 6
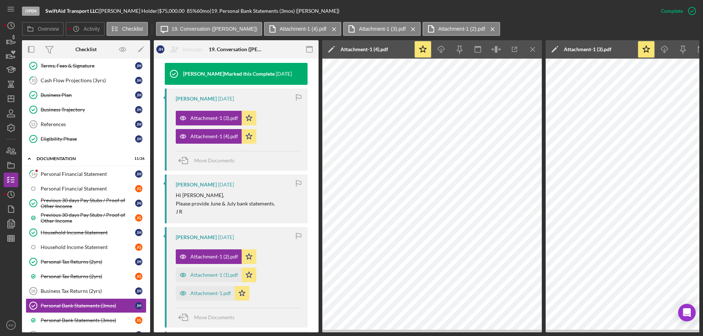
scroll to position [49, 0]
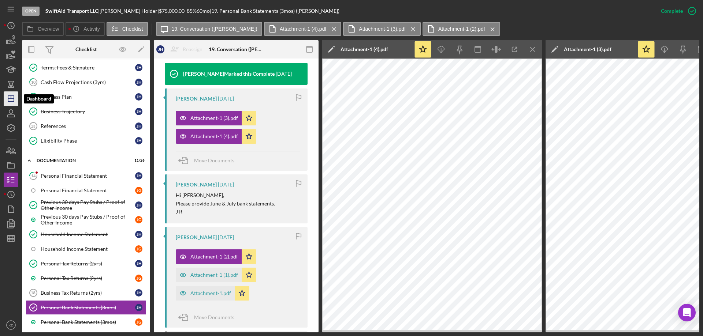
click at [9, 96] on polygon "button" at bounding box center [11, 99] width 6 height 6
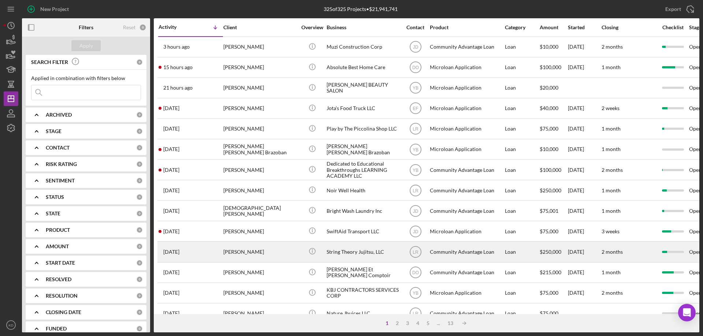
click at [347, 251] on div "String Theory Jujitsu, LLC" at bounding box center [363, 251] width 73 height 19
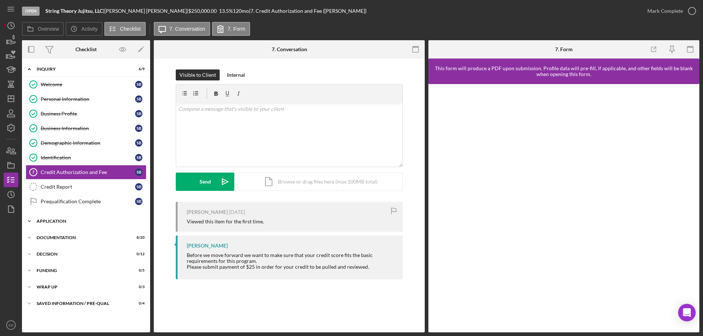
drag, startPoint x: 31, startPoint y: 221, endPoint x: 25, endPoint y: 215, distance: 8.5
click at [25, 215] on icon "Icon/Expander" at bounding box center [29, 221] width 15 height 15
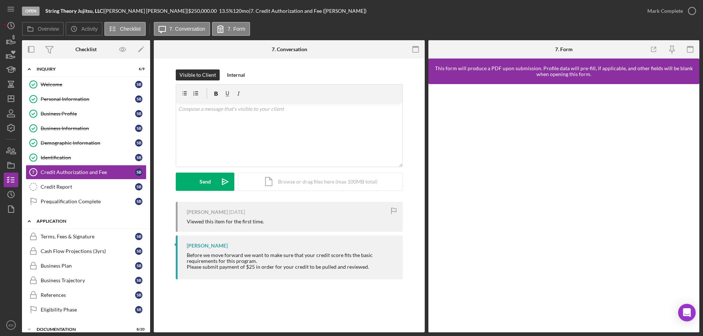
click at [26, 223] on icon "Icon/Expander" at bounding box center [29, 221] width 15 height 15
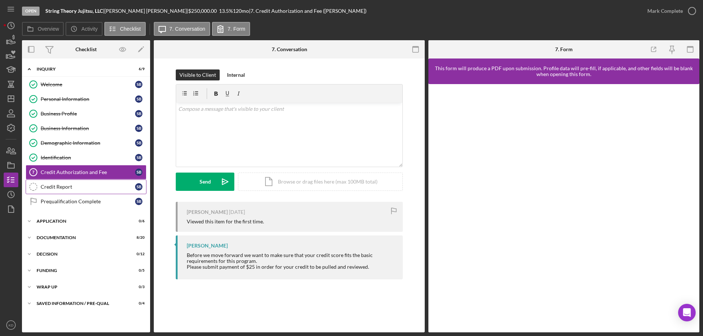
click at [72, 188] on div "Credit Report" at bounding box center [88, 187] width 94 height 6
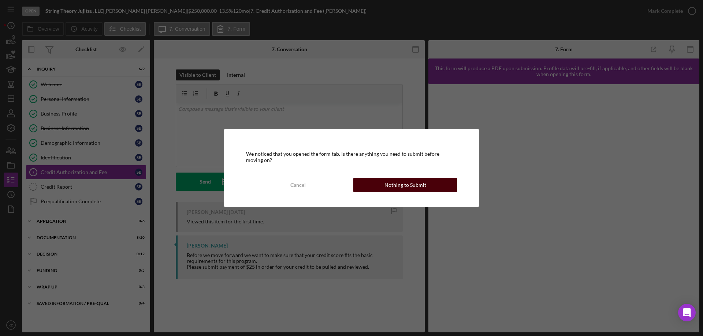
click at [371, 190] on button "Nothing to Submit" at bounding box center [405, 185] width 104 height 15
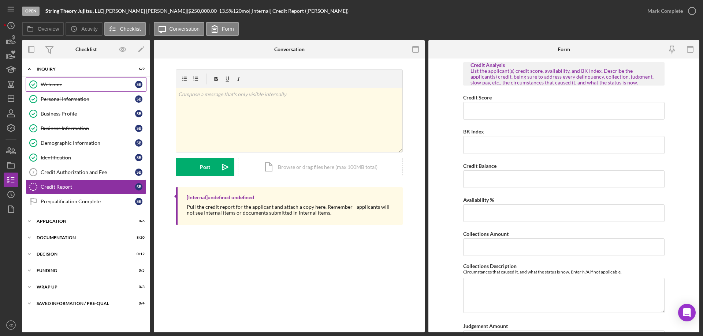
click at [49, 85] on div "Welcome" at bounding box center [88, 85] width 94 height 6
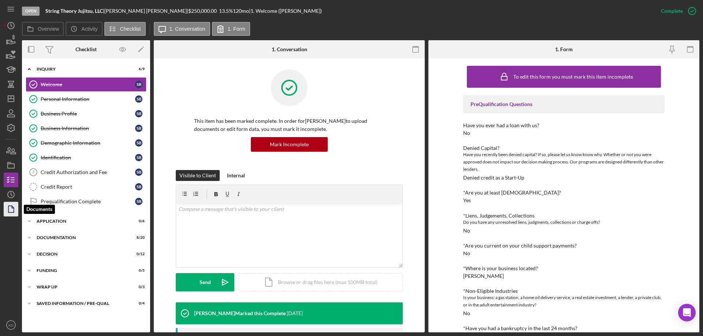
click at [8, 206] on icon "button" at bounding box center [11, 209] width 18 height 18
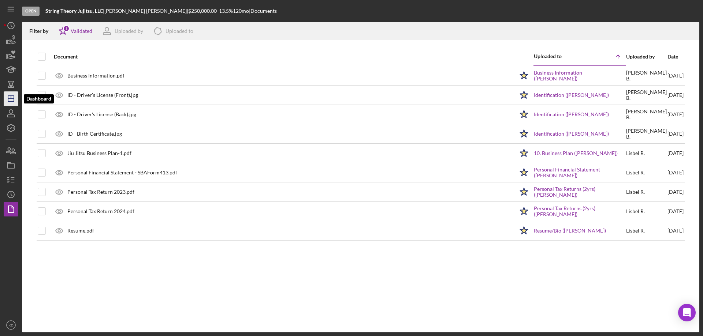
click at [12, 101] on icon "Icon/Dashboard" at bounding box center [11, 99] width 18 height 18
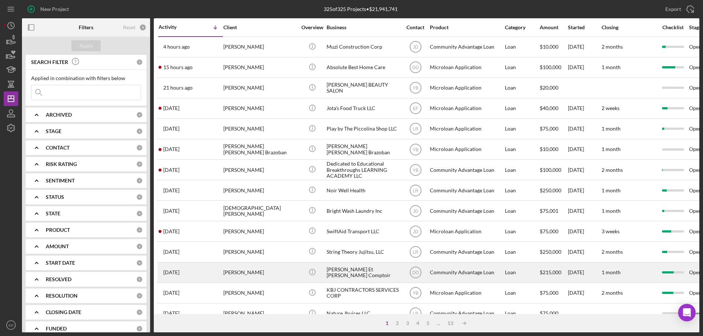
click at [355, 274] on div "[PERSON_NAME] Et [PERSON_NAME] Comptoir" at bounding box center [363, 272] width 73 height 19
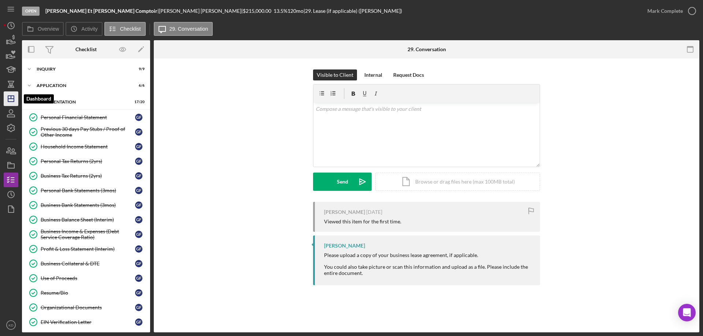
click at [15, 100] on icon "Icon/Dashboard" at bounding box center [11, 99] width 18 height 18
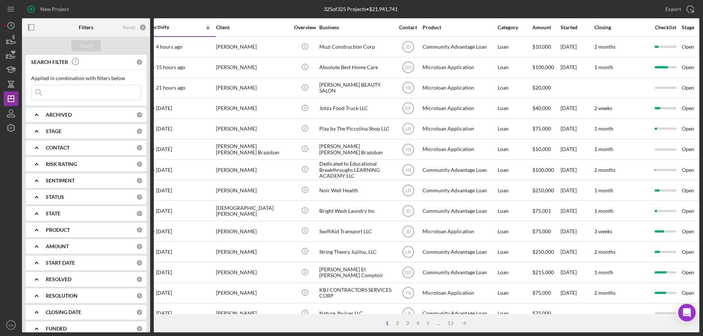
scroll to position [0, 18]
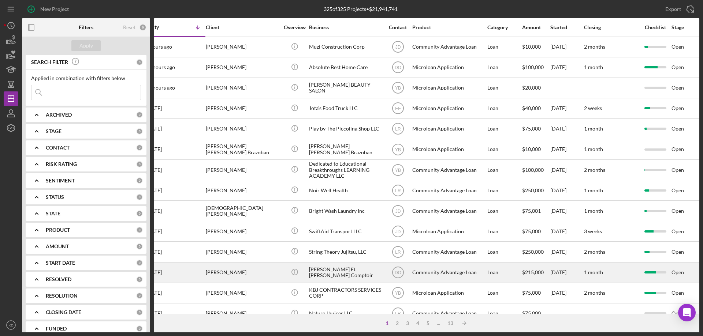
click at [319, 274] on div "[PERSON_NAME] Et [PERSON_NAME] Comptoir" at bounding box center [345, 272] width 73 height 19
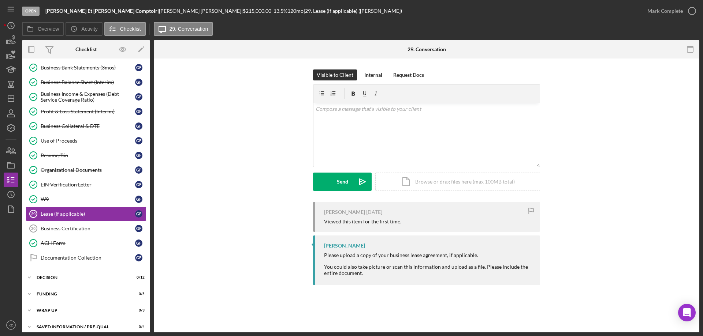
scroll to position [144, 0]
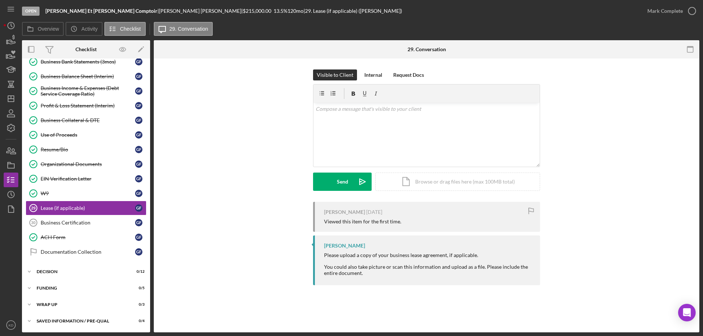
click at [151, 86] on div "Overview Internal Workflow Stage Open Icon/Dropdown Arrow Archive (can unarchiv…" at bounding box center [360, 186] width 677 height 293
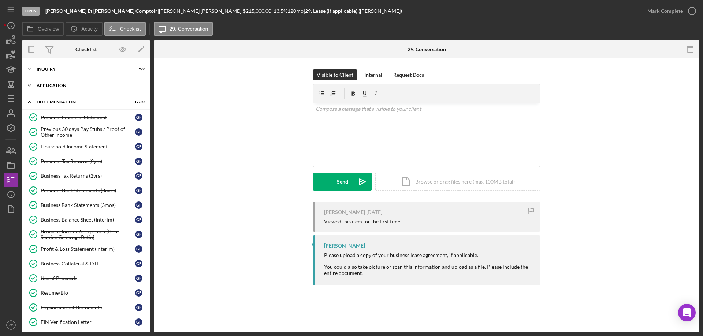
click at [29, 70] on polyline at bounding box center [29, 68] width 2 height 1
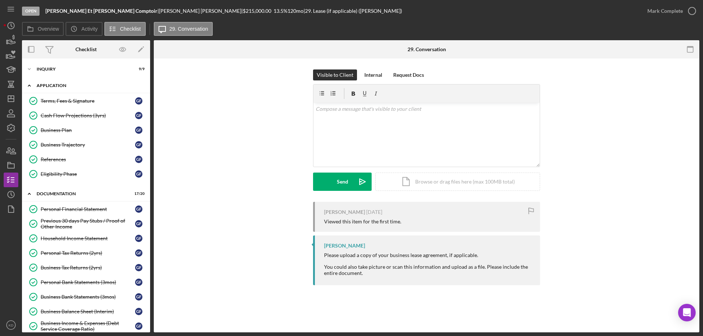
click at [29, 84] on icon "Icon/Expander" at bounding box center [29, 85] width 15 height 15
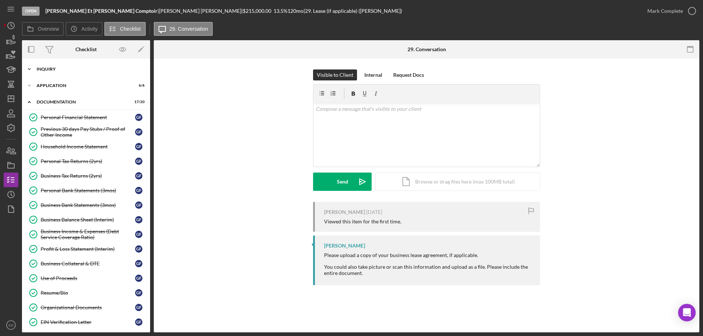
click at [30, 71] on icon "Icon/Expander" at bounding box center [29, 69] width 15 height 15
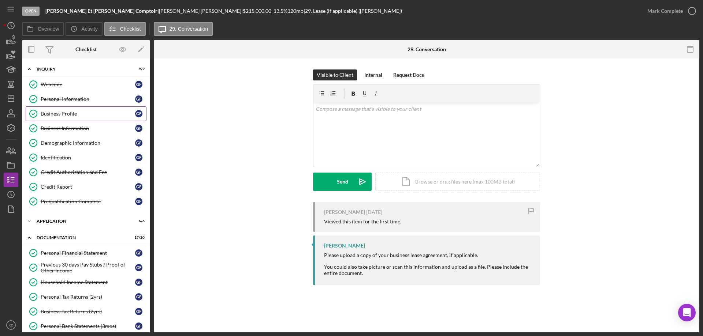
click at [79, 113] on div "Business Profile" at bounding box center [88, 114] width 94 height 6
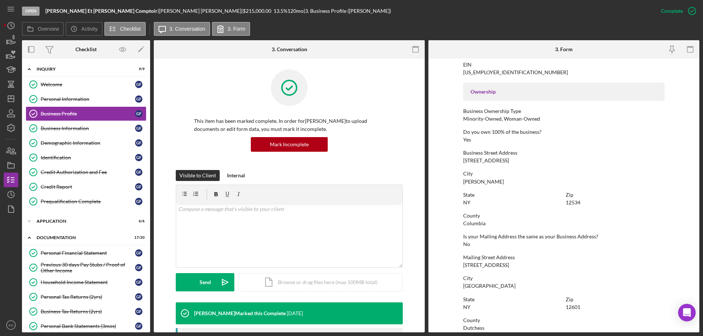
scroll to position [362, 0]
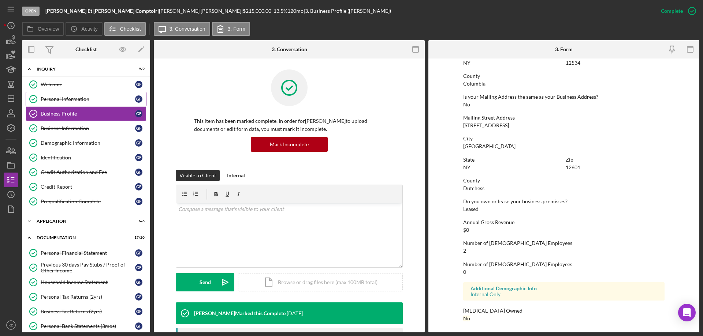
click at [76, 97] on div "Personal Information" at bounding box center [88, 99] width 94 height 6
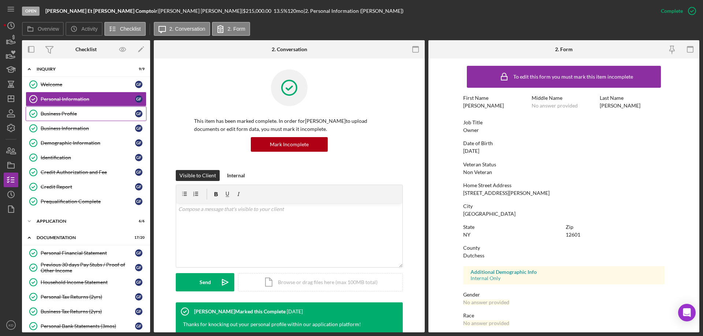
click at [63, 111] on div "Business Profile" at bounding box center [88, 114] width 94 height 6
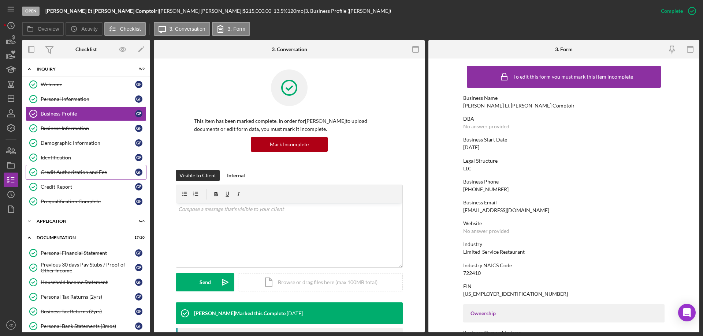
click at [89, 170] on div "Credit Authorization and Fee" at bounding box center [88, 173] width 94 height 6
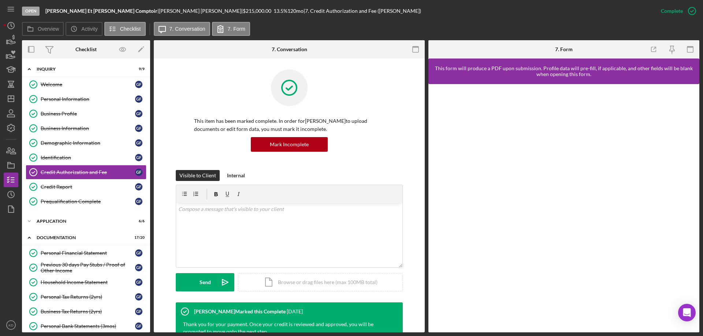
scroll to position [174, 0]
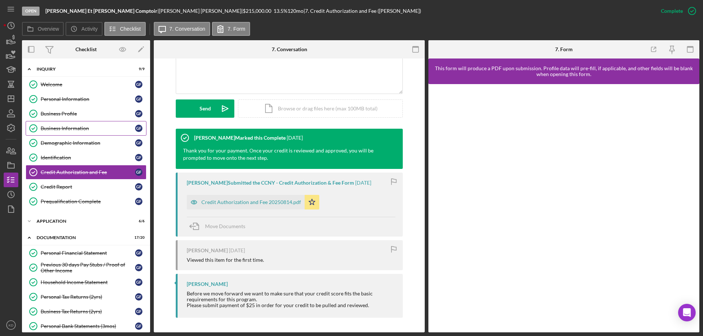
click at [77, 128] on div "Business Information" at bounding box center [88, 129] width 94 height 6
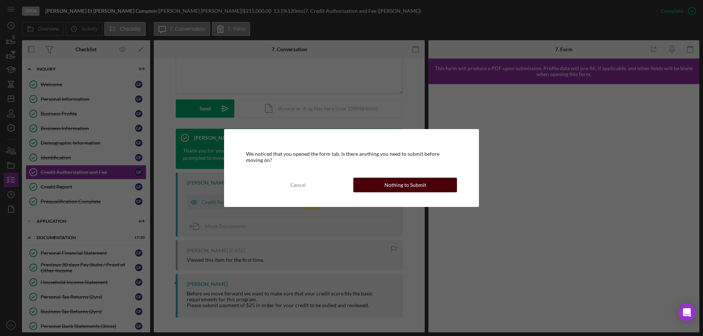
click at [394, 183] on div "Nothing to Submit" at bounding box center [405, 185] width 42 height 15
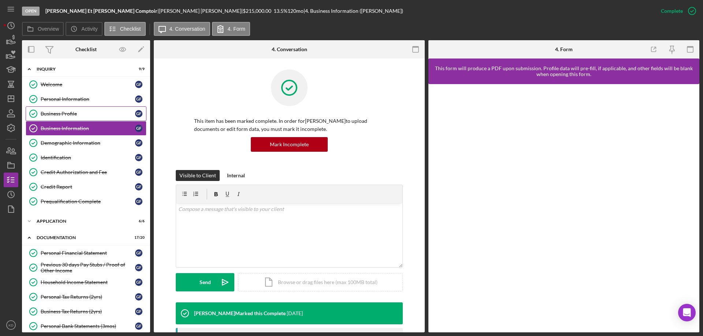
click at [67, 113] on div "Business Profile" at bounding box center [88, 114] width 94 height 6
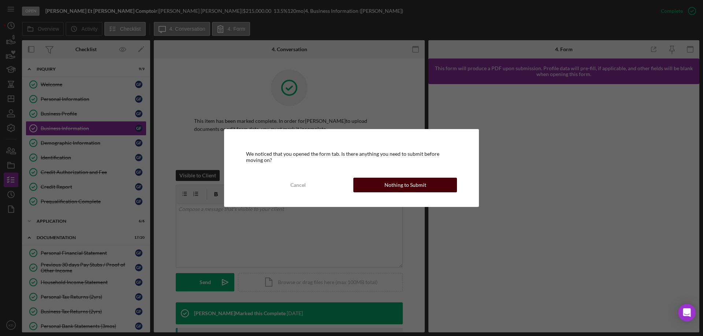
click at [419, 184] on div "Nothing to Submit" at bounding box center [405, 185] width 42 height 15
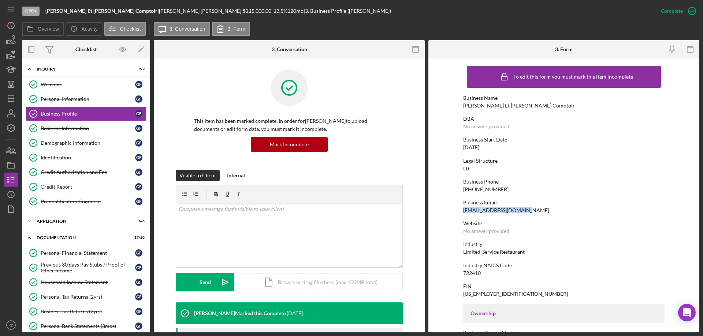
drag, startPoint x: 529, startPoint y: 211, endPoint x: 463, endPoint y: 213, distance: 65.9
click at [463, 213] on div "Business Email [EMAIL_ADDRESS][DOMAIN_NAME]" at bounding box center [563, 207] width 201 height 14
copy div "[EMAIL_ADDRESS][DOMAIN_NAME]"
click at [66, 145] on div "Demographic Information" at bounding box center [88, 143] width 94 height 6
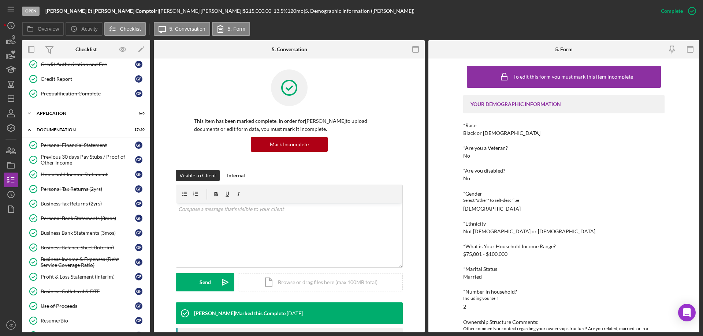
scroll to position [109, 0]
click at [94, 231] on div "Business Bank Statements (3mos)" at bounding box center [88, 233] width 94 height 6
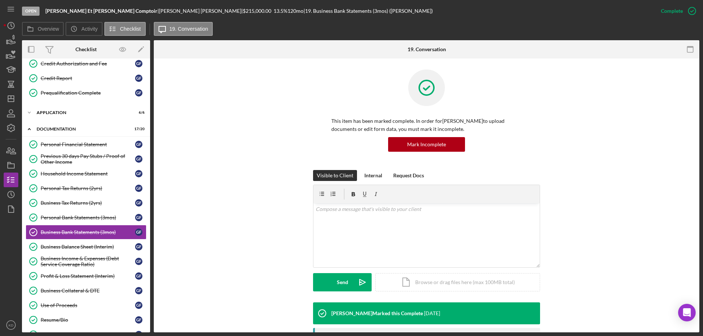
scroll to position [185, 0]
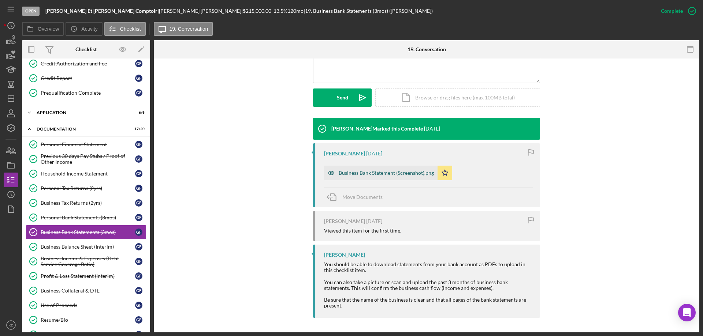
click at [387, 174] on div "Business Bank Statement (Screenshot).png" at bounding box center [386, 173] width 95 height 6
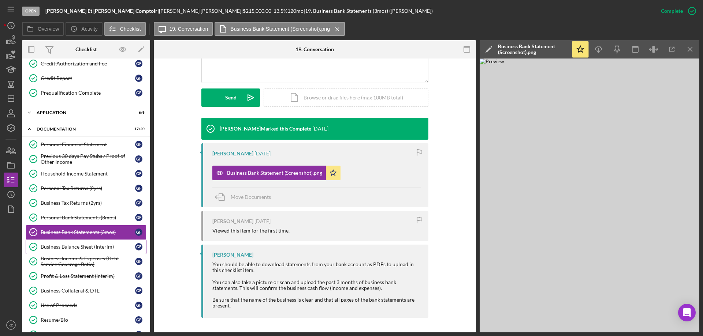
click at [83, 247] on div "Business Balance Sheet (Interim)" at bounding box center [88, 247] width 94 height 6
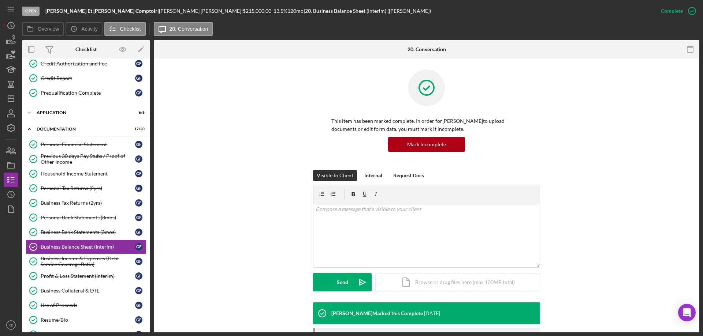
scroll to position [159, 0]
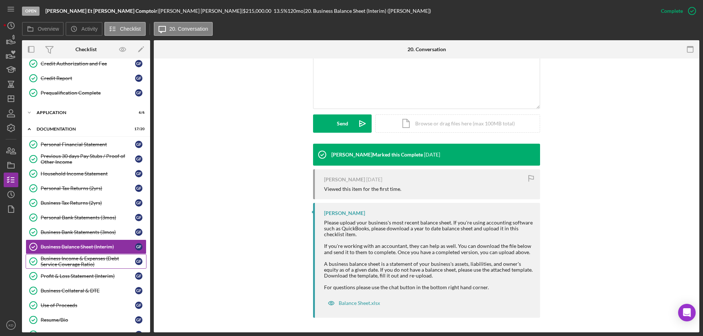
click at [52, 258] on div "Business Income & Expenses (Debt Service Coverage Ratio)" at bounding box center [88, 262] width 94 height 12
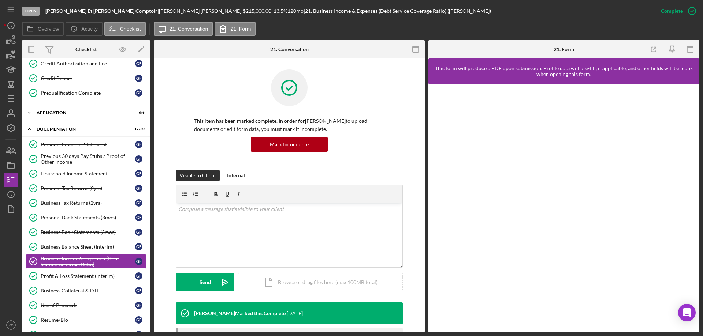
scroll to position [105, 0]
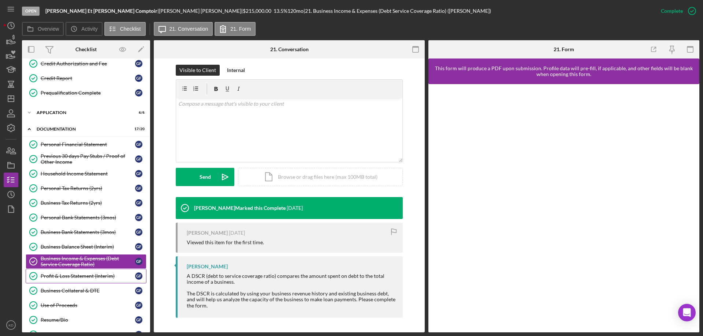
click at [69, 277] on div "Profit & Loss Statement (Interim)" at bounding box center [88, 277] width 94 height 6
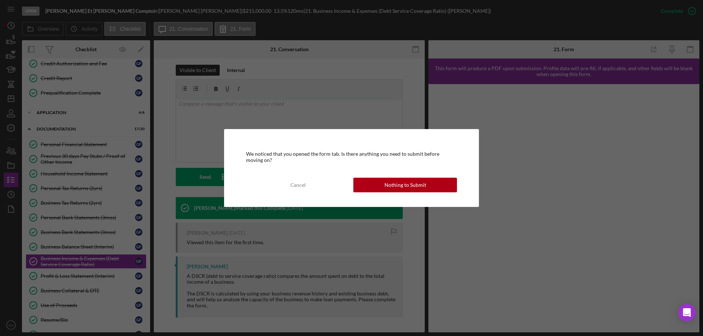
click at [423, 182] on div "Nothing to Submit" at bounding box center [405, 185] width 42 height 15
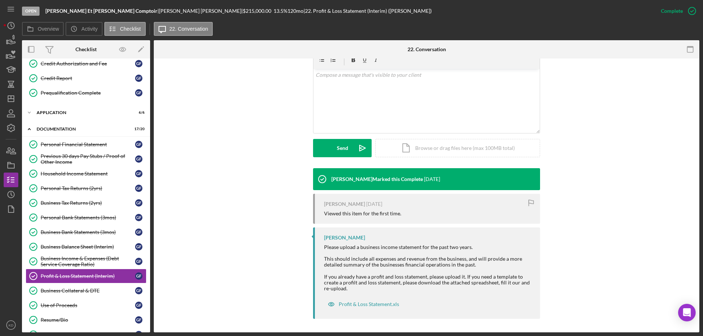
scroll to position [135, 0]
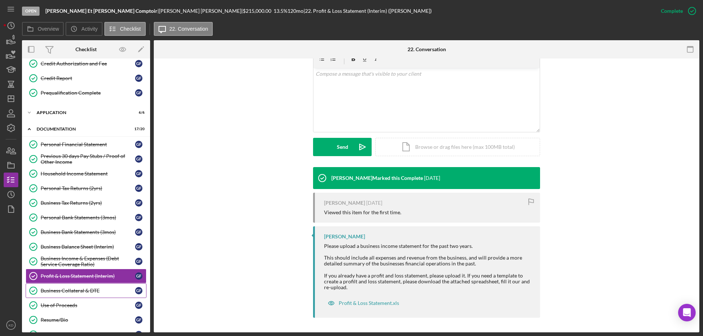
click at [49, 291] on div "Business Collateral & DTE" at bounding box center [88, 291] width 94 height 6
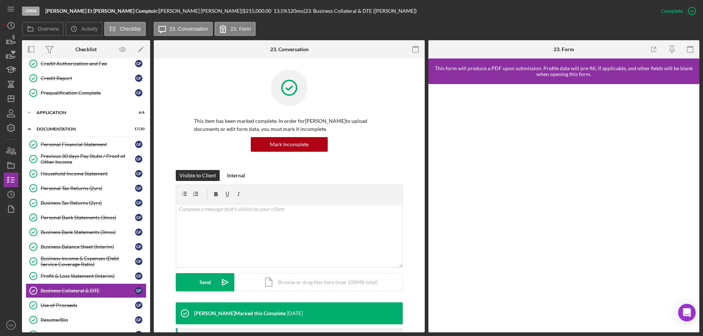
scroll to position [240, 0]
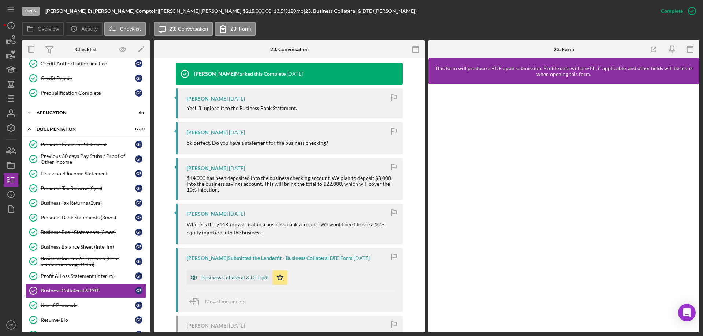
click at [216, 274] on div "Business Collateral & DTE.pdf" at bounding box center [230, 278] width 86 height 15
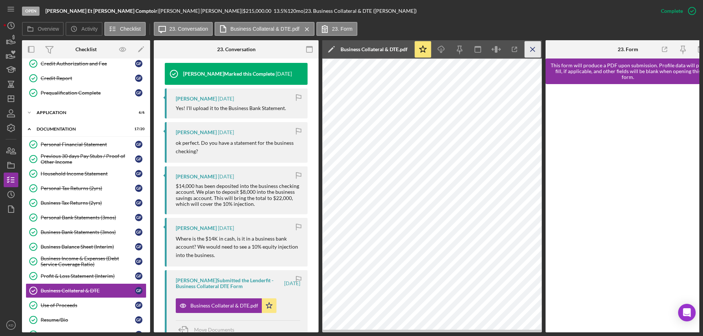
click at [535, 48] on icon "Icon/Menu Close" at bounding box center [533, 49] width 16 height 16
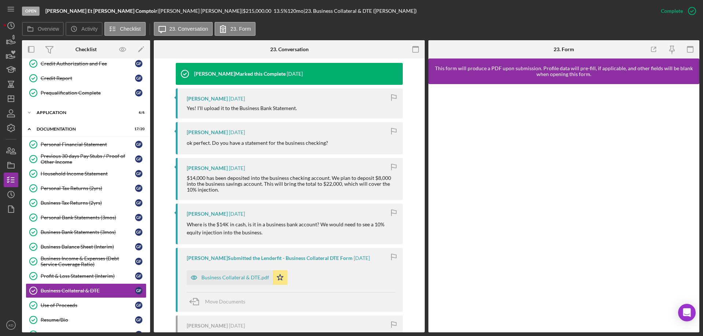
drag, startPoint x: 148, startPoint y: 228, endPoint x: 148, endPoint y: 238, distance: 9.5
click at [148, 238] on div "Personal Financial Statement Personal Financial Statement G F Previous 30 days …" at bounding box center [86, 285] width 128 height 297
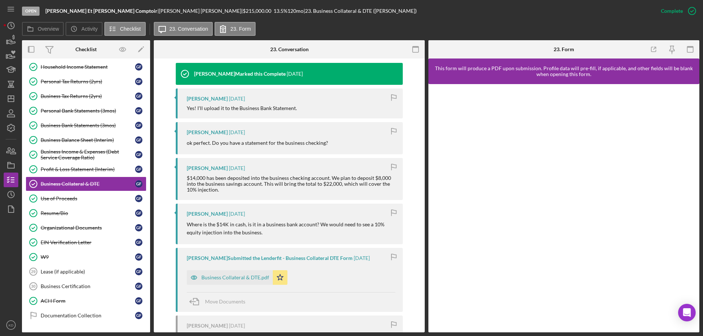
scroll to position [225, 0]
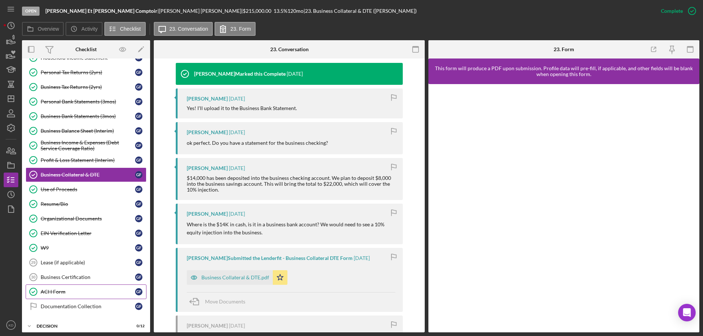
click at [51, 292] on div "ACH Form" at bounding box center [88, 292] width 94 height 6
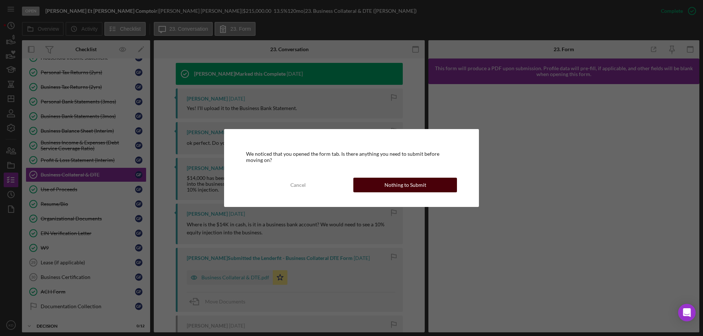
click at [403, 179] on div "Nothing to Submit" at bounding box center [405, 185] width 42 height 15
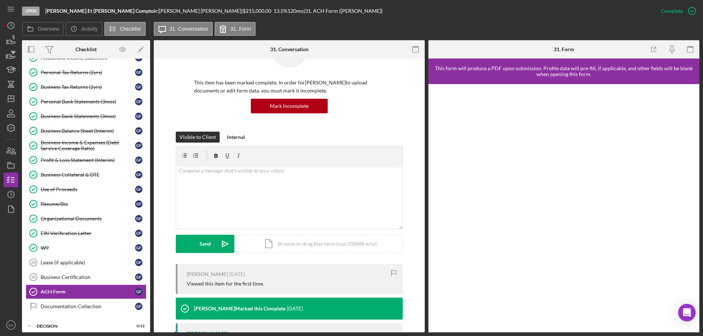
scroll to position [88, 0]
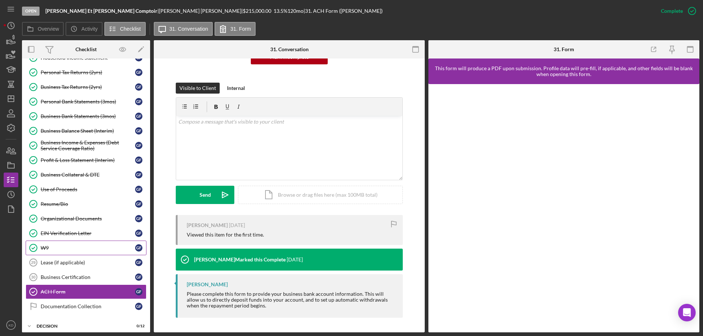
click at [37, 245] on icon "W9" at bounding box center [33, 248] width 18 height 18
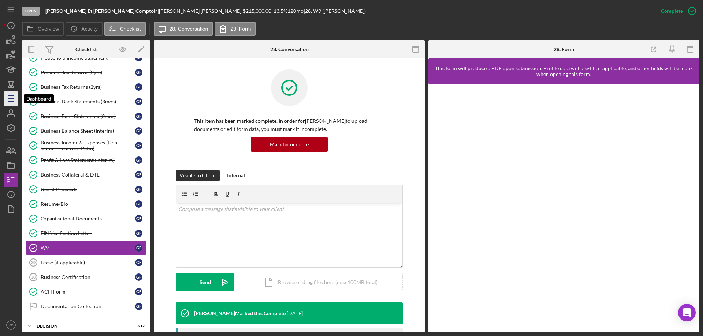
click at [11, 103] on icon "Icon/Dashboard" at bounding box center [11, 99] width 18 height 18
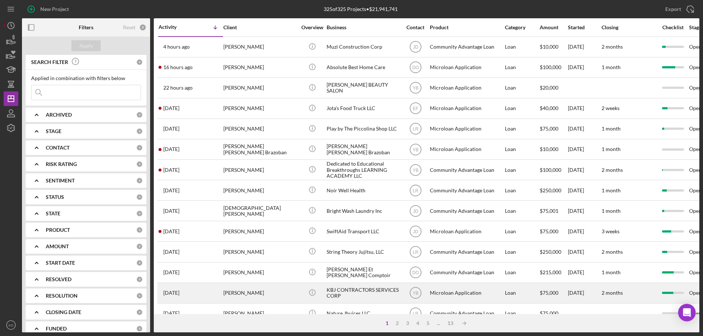
click at [348, 292] on div "KBJ CONTRACTORS SERVICES CORP" at bounding box center [363, 293] width 73 height 19
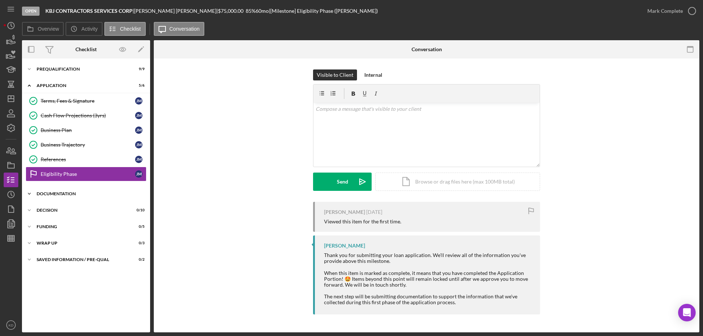
click at [28, 70] on polyline at bounding box center [29, 68] width 2 height 1
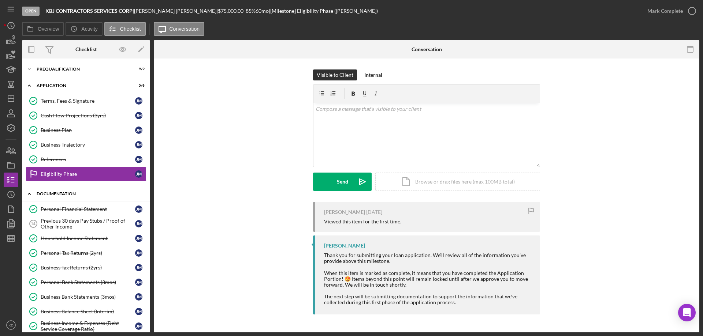
click at [28, 194] on icon "Icon/Expander" at bounding box center [29, 194] width 15 height 15
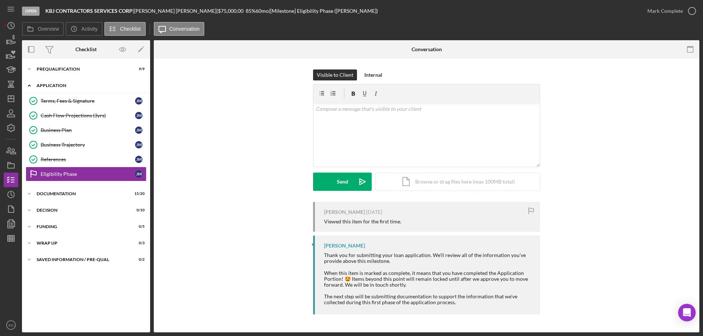
click at [29, 84] on icon "Icon/Expander" at bounding box center [29, 85] width 15 height 15
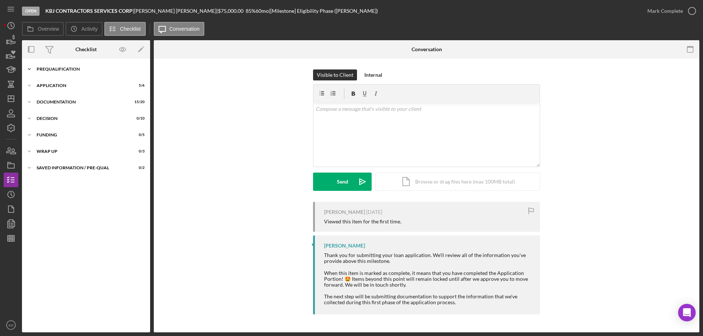
click at [30, 70] on polyline at bounding box center [29, 68] width 2 height 1
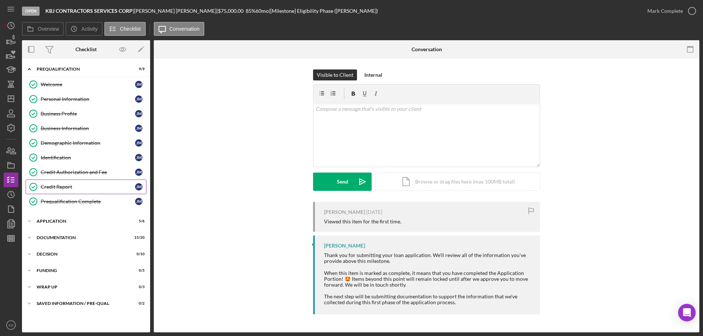
click at [67, 185] on div "Credit Report" at bounding box center [88, 187] width 94 height 6
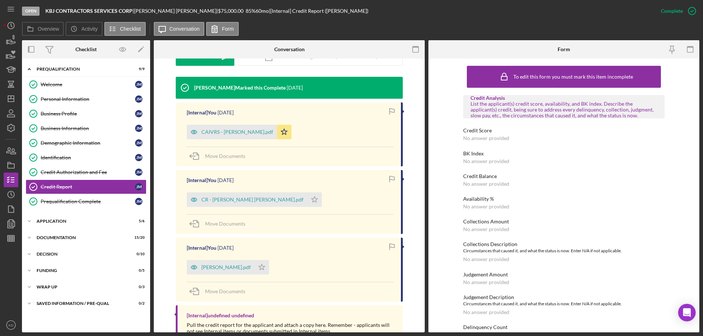
scroll to position [213, 0]
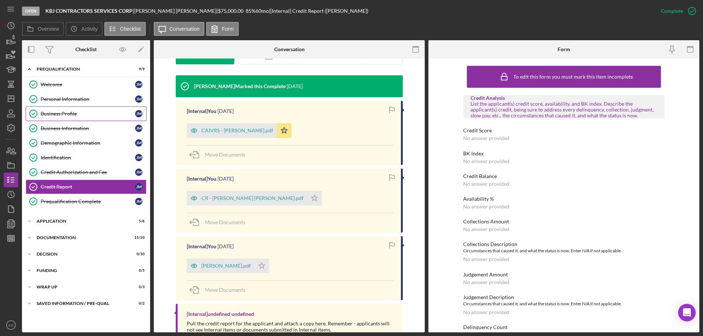
click at [44, 110] on link "Business Profile Business Profile [PERSON_NAME]" at bounding box center [86, 114] width 121 height 15
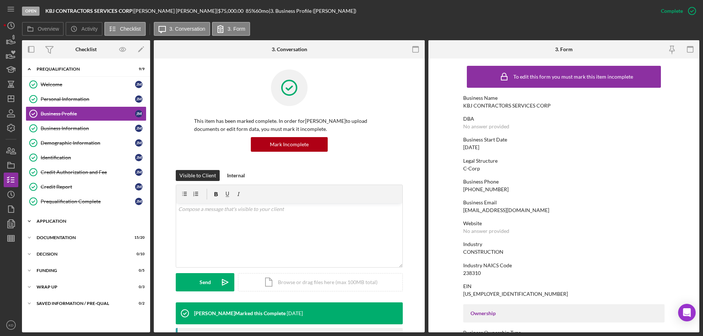
click at [27, 220] on icon "Icon/Expander" at bounding box center [29, 221] width 15 height 15
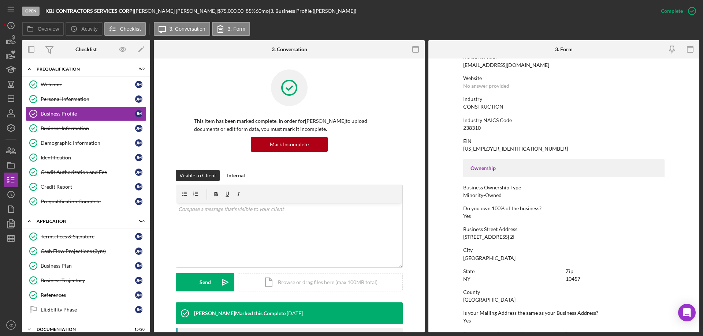
scroll to position [146, 0]
click at [150, 268] on div "Overview Internal Workflow Stage Open Icon/Dropdown Arrow Archive (can unarchiv…" at bounding box center [360, 186] width 677 height 293
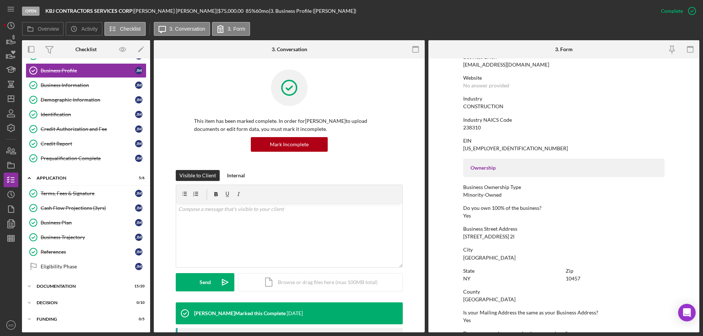
scroll to position [74, 0]
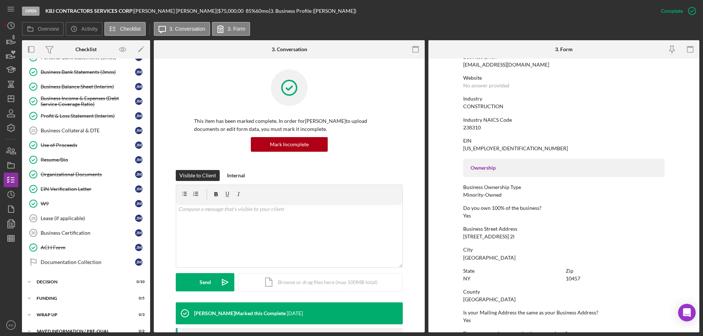
scroll to position [371, 0]
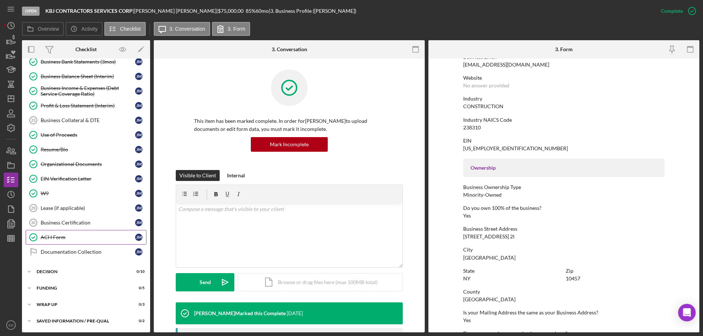
click at [47, 238] on div "ACH Form" at bounding box center [88, 238] width 94 height 6
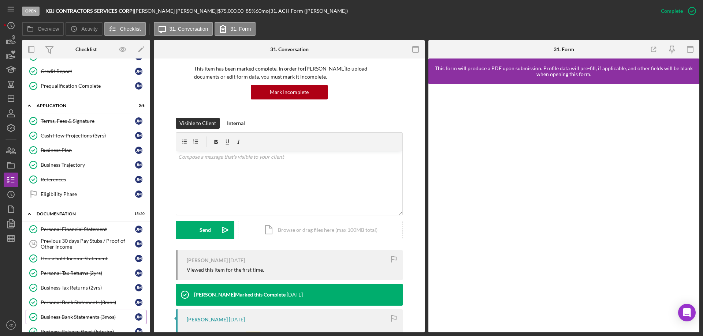
scroll to position [115, 0]
click at [61, 122] on div "Terms, Fees & Signature" at bounding box center [88, 122] width 94 height 6
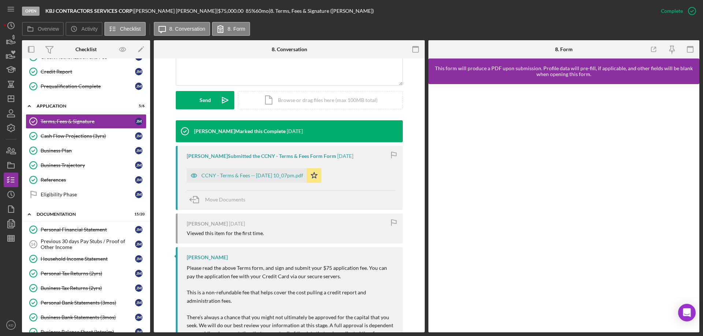
scroll to position [183, 0]
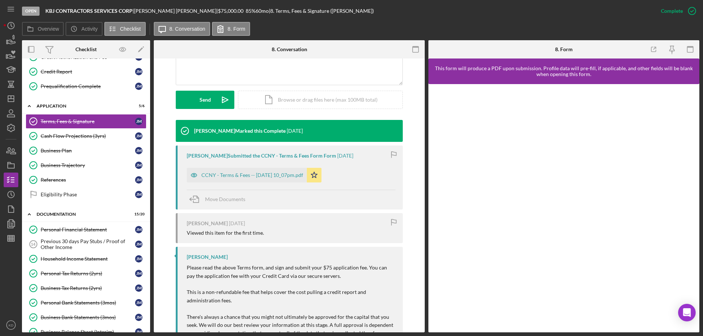
click at [150, 86] on div "Overview Internal Workflow Stage Open Icon/Dropdown Arrow Archive (can unarchiv…" at bounding box center [360, 186] width 677 height 293
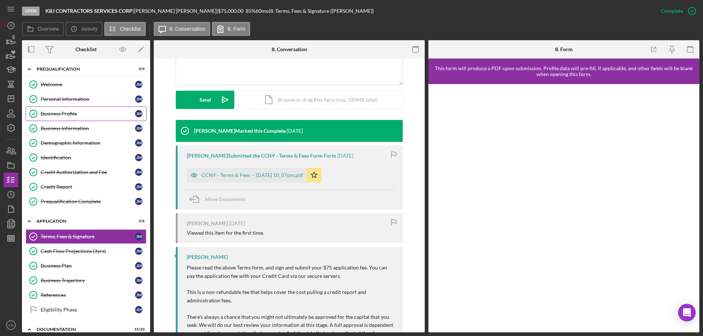
click at [50, 114] on div "Business Profile" at bounding box center [88, 114] width 94 height 6
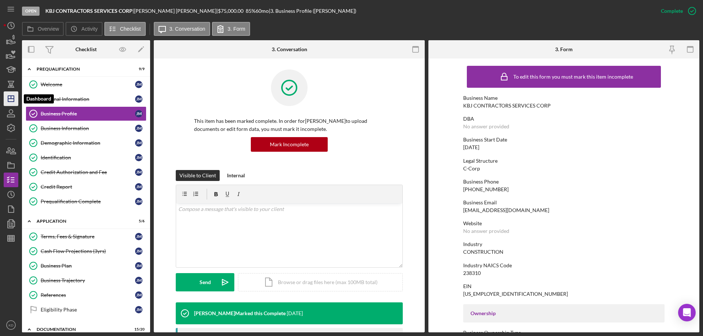
click at [11, 102] on polygon "button" at bounding box center [11, 99] width 6 height 6
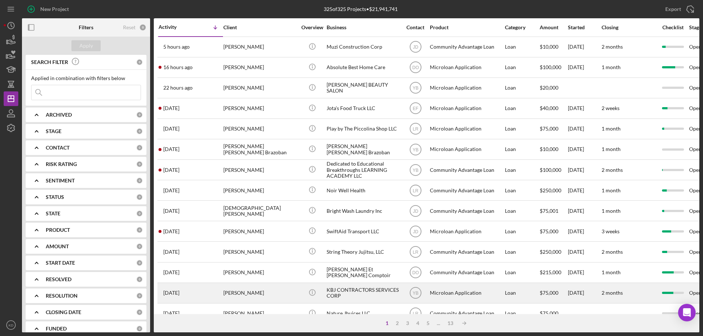
click at [349, 291] on div "KBJ CONTRACTORS SERVICES CORP" at bounding box center [363, 293] width 73 height 19
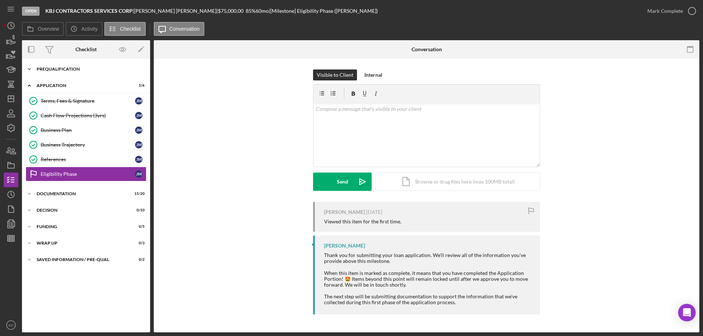
click at [31, 70] on icon "Icon/Expander" at bounding box center [29, 69] width 15 height 15
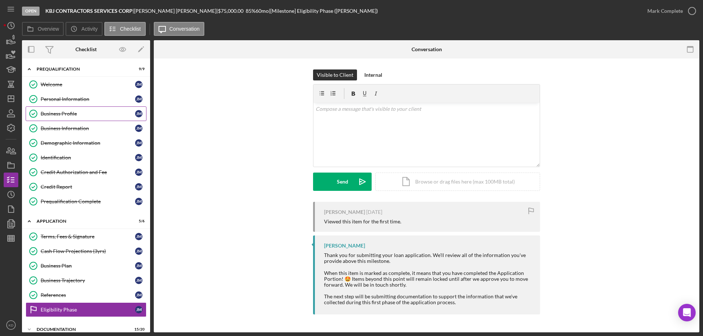
click at [53, 116] on div "Business Profile" at bounding box center [88, 114] width 94 height 6
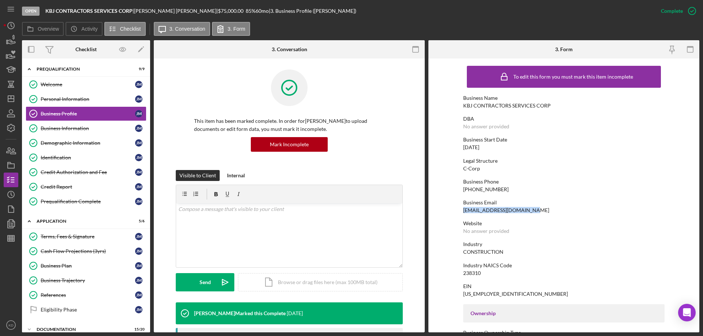
drag, startPoint x: 530, startPoint y: 209, endPoint x: 463, endPoint y: 208, distance: 67.4
click at [463, 208] on div "Business Email [EMAIL_ADDRESS][DOMAIN_NAME]" at bounding box center [563, 207] width 201 height 14
copy div "[EMAIL_ADDRESS][DOMAIN_NAME]"
click at [58, 142] on div "Demographic Information" at bounding box center [88, 143] width 94 height 6
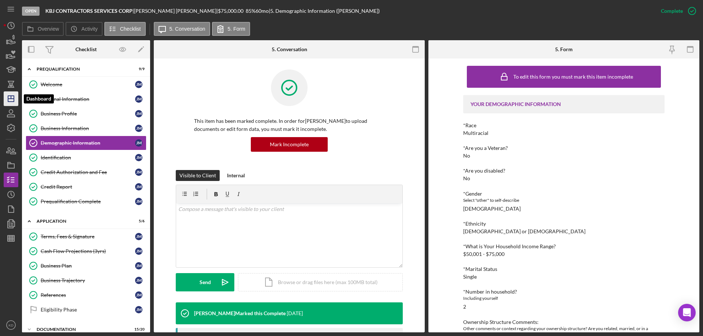
click at [10, 93] on icon "Icon/Dashboard" at bounding box center [11, 99] width 18 height 18
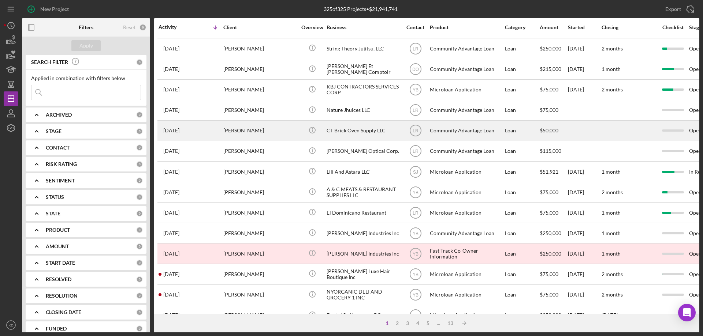
scroll to position [245, 0]
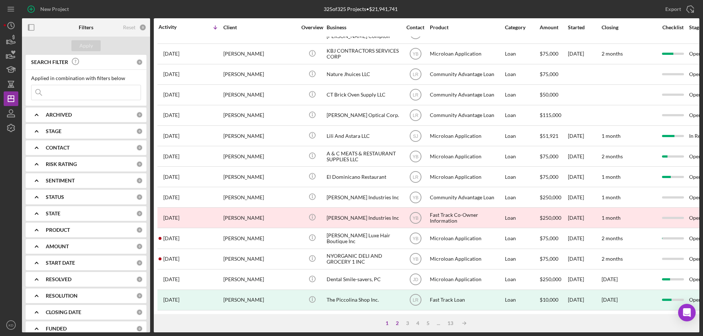
click at [396, 324] on div "2" at bounding box center [397, 324] width 10 height 6
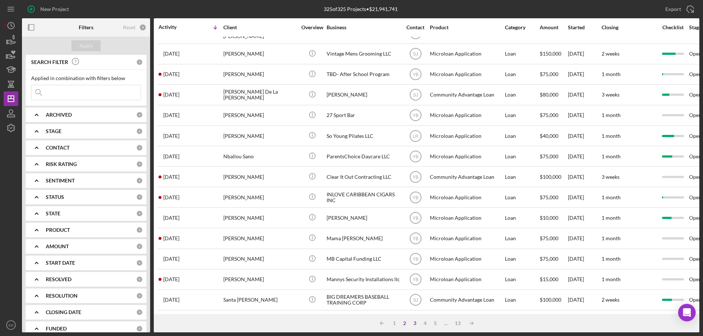
click at [414, 322] on div "3" at bounding box center [415, 324] width 10 height 6
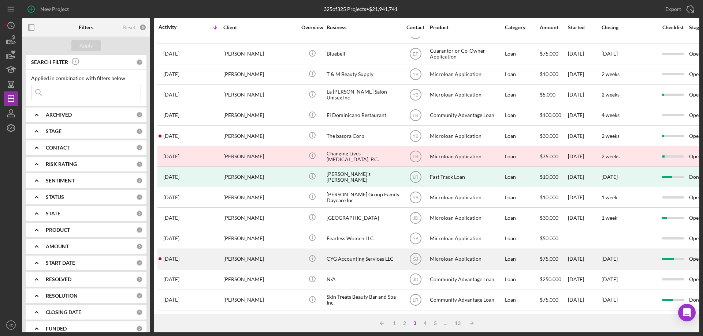
click at [361, 252] on div "CYG Accounting Services LLC" at bounding box center [363, 259] width 73 height 19
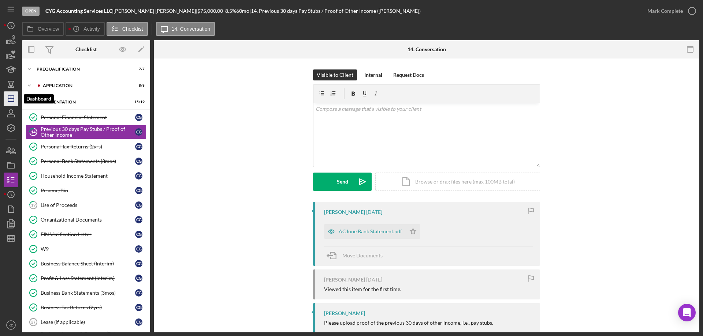
click at [14, 100] on polygon "button" at bounding box center [11, 99] width 6 height 6
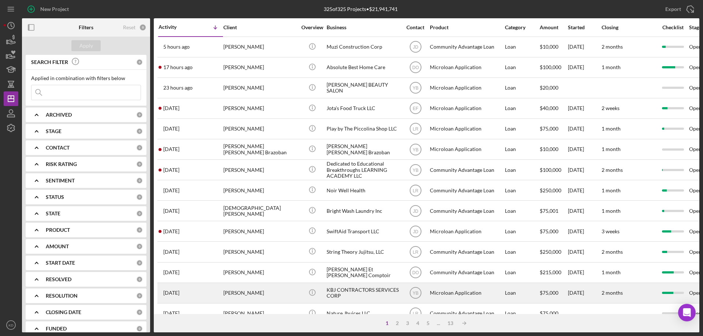
click at [361, 290] on div "KBJ CONTRACTORS SERVICES CORP" at bounding box center [363, 293] width 73 height 19
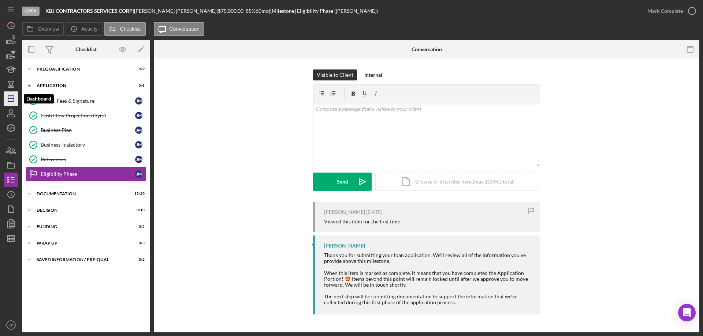
click at [9, 94] on icon "Icon/Dashboard" at bounding box center [11, 99] width 18 height 18
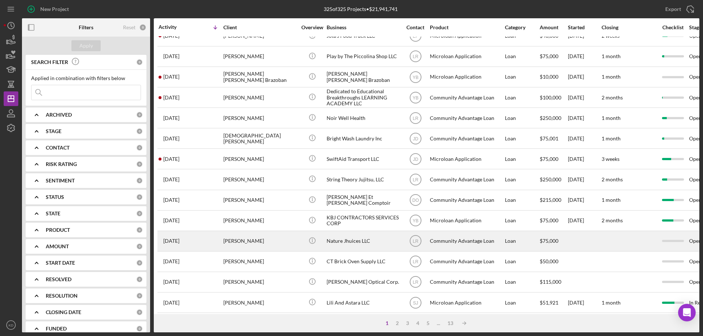
scroll to position [73, 0]
click at [362, 242] on div "Nature Jhuices LLC" at bounding box center [363, 240] width 73 height 19
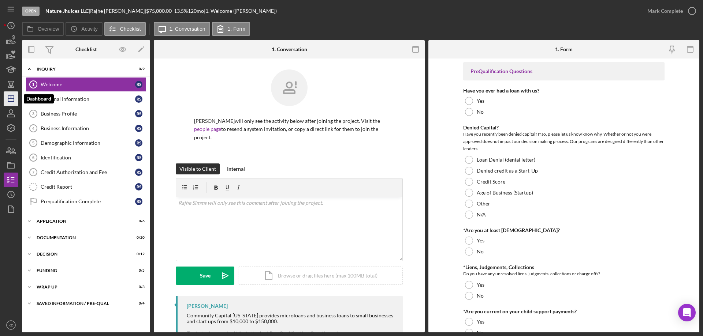
click at [15, 97] on icon "Icon/Dashboard" at bounding box center [11, 99] width 18 height 18
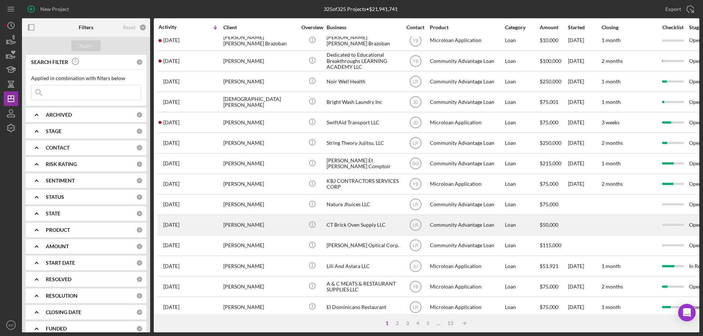
scroll to position [109, 0]
click at [249, 224] on div "[PERSON_NAME]" at bounding box center [259, 224] width 73 height 19
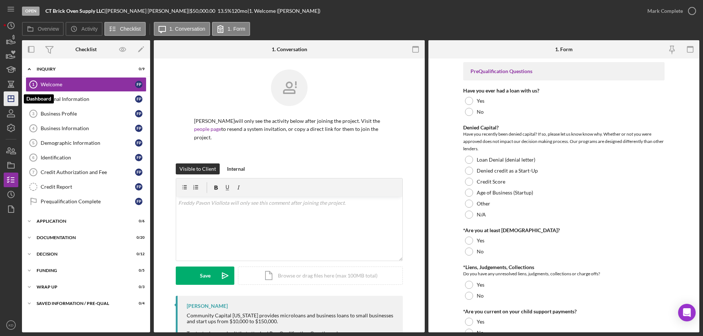
click at [11, 99] on line "button" at bounding box center [11, 97] width 0 height 3
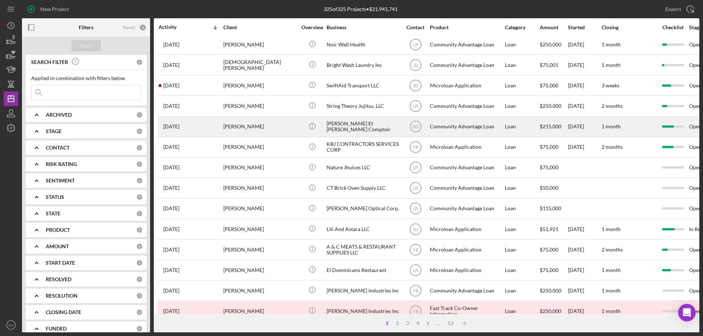
scroll to position [146, 0]
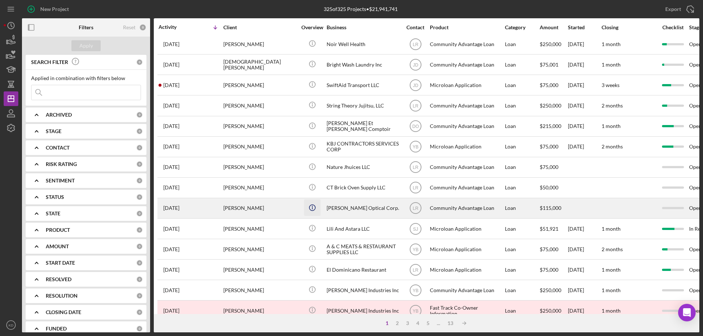
click at [304, 204] on icon "Icon/Info" at bounding box center [312, 208] width 16 height 16
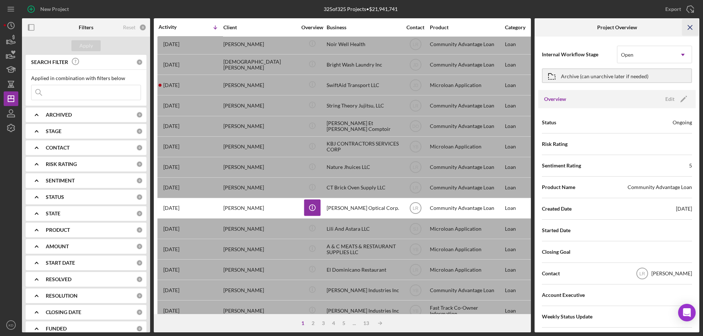
click at [692, 24] on icon "Icon/Menu Close" at bounding box center [690, 27] width 16 height 16
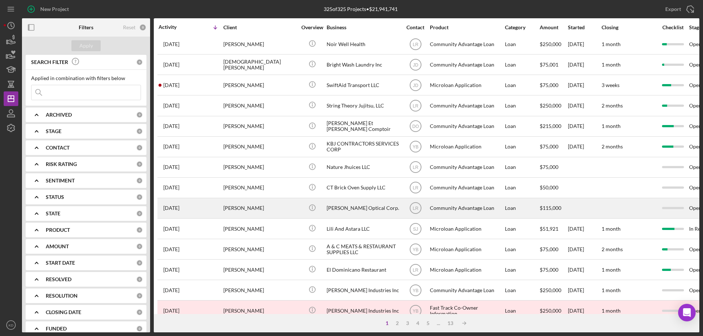
click at [232, 209] on div "[PERSON_NAME]" at bounding box center [259, 208] width 73 height 19
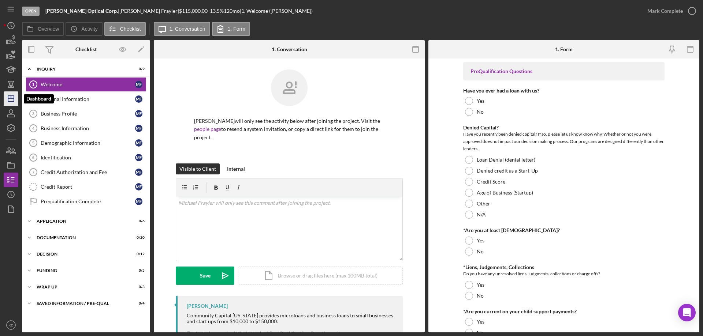
click at [10, 101] on icon "Icon/Dashboard" at bounding box center [11, 99] width 18 height 18
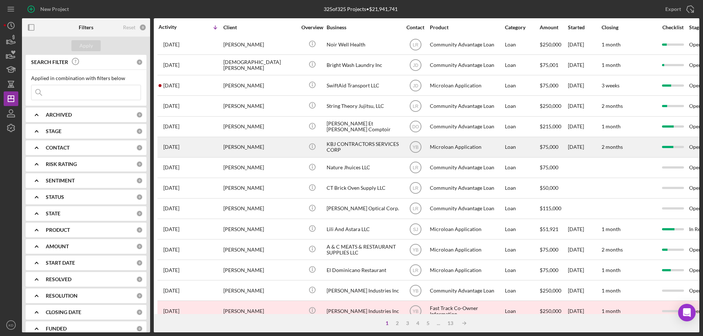
scroll to position [146, 0]
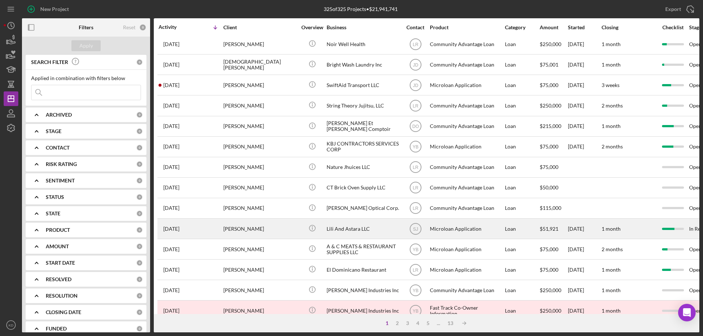
click at [230, 227] on div "[PERSON_NAME]" at bounding box center [259, 228] width 73 height 19
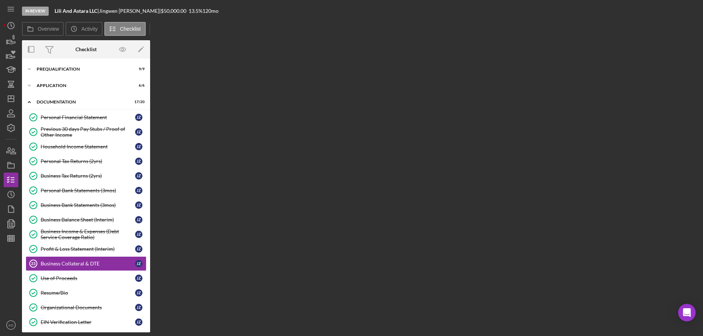
scroll to position [68, 0]
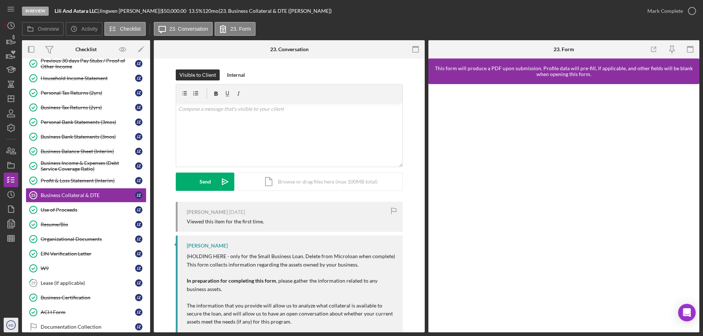
click at [5, 327] on icon "KD" at bounding box center [11, 325] width 15 height 18
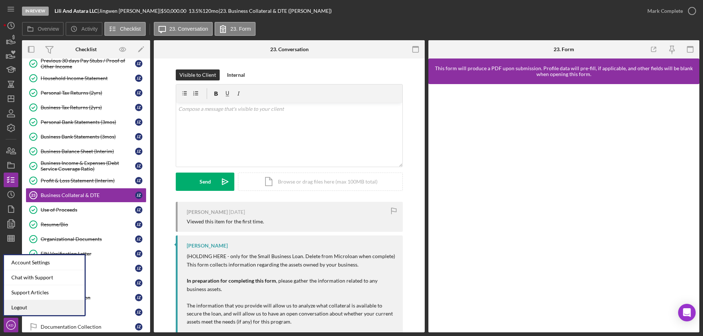
click at [20, 308] on link "Logout" at bounding box center [44, 308] width 81 height 15
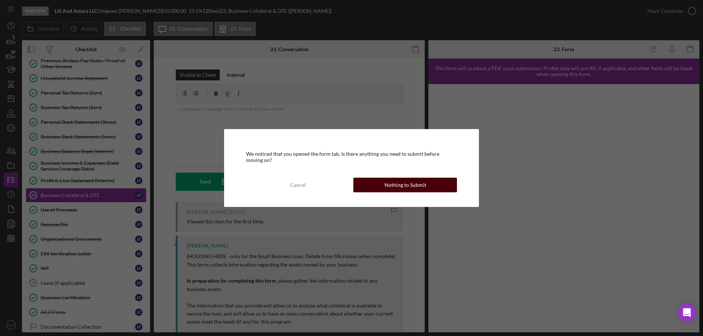
click at [405, 184] on div "Nothing to Submit" at bounding box center [405, 185] width 42 height 15
